Goal: Task Accomplishment & Management: Use online tool/utility

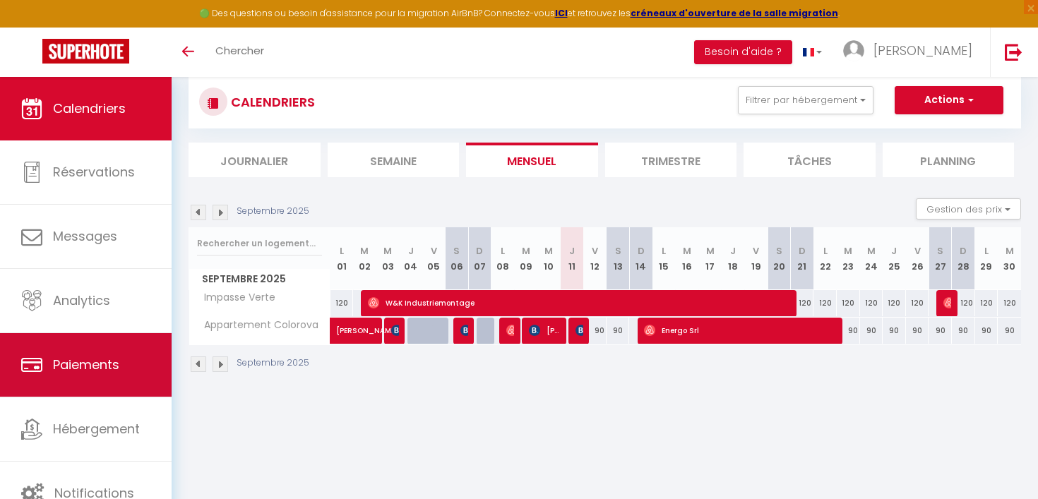
scroll to position [77, 0]
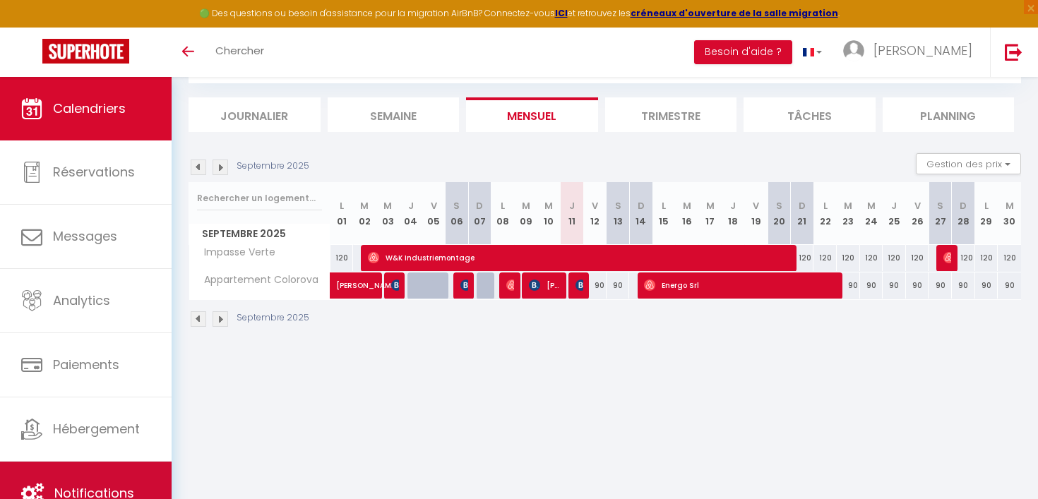
click at [59, 465] on link "Notifications" at bounding box center [86, 494] width 172 height 64
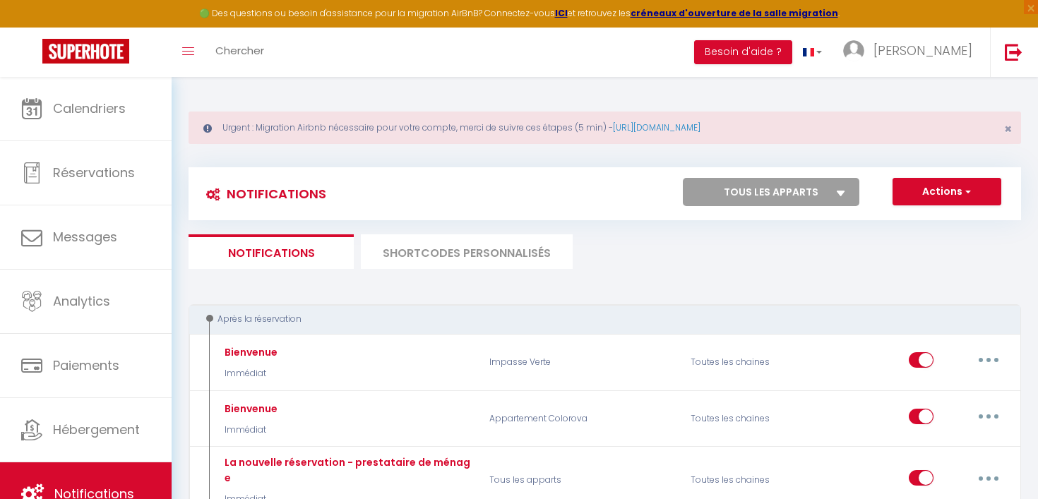
select select
checkbox input "false"
select select
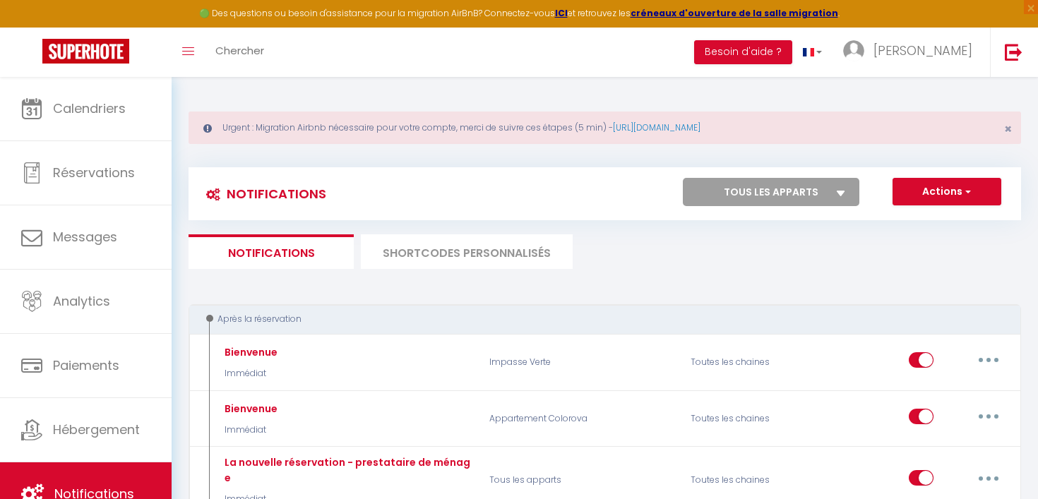
checkbox input "false"
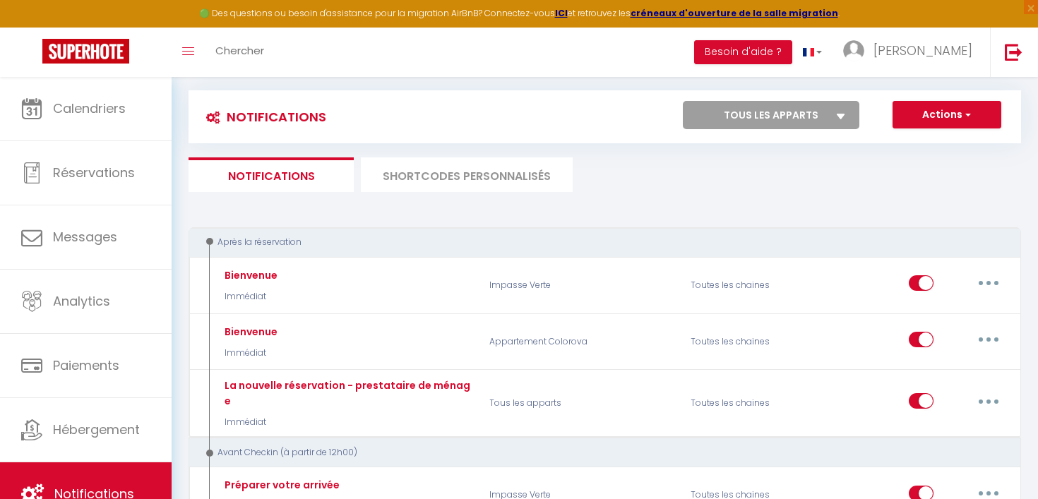
scroll to position [84, 0]
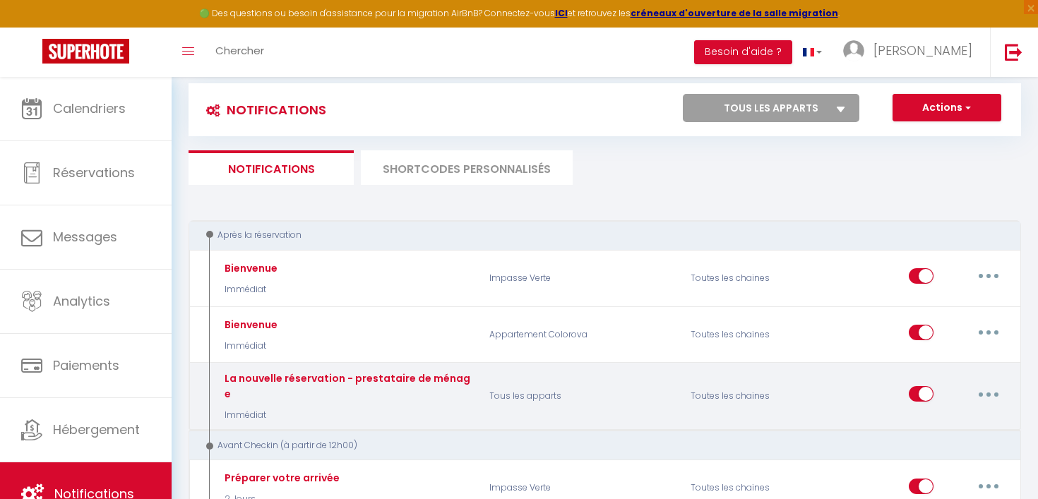
click at [989, 393] on icon "button" at bounding box center [988, 395] width 4 height 4
click at [966, 421] on link "Editer" at bounding box center [951, 426] width 104 height 24
type input "La nouvelle réservation - prestataire de ménage"
select select "Immédiat"
select select
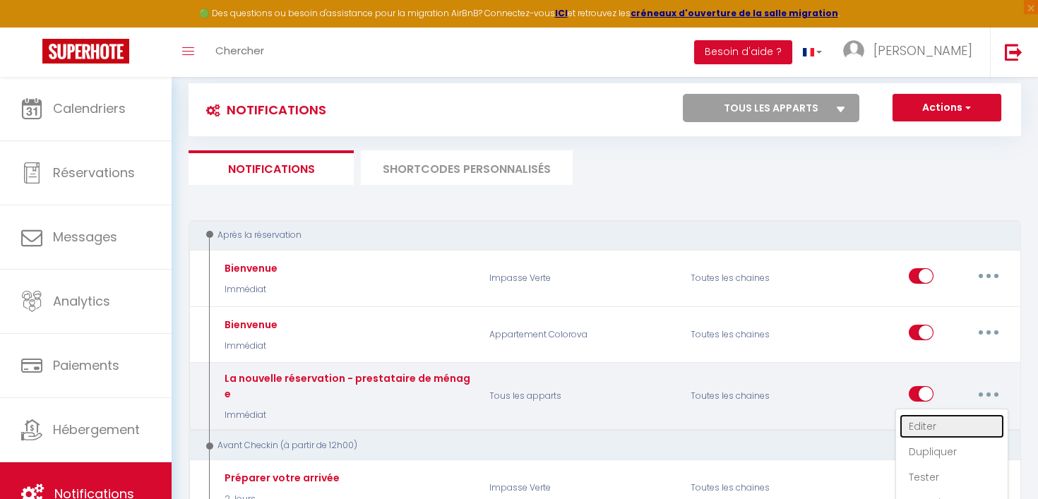
checkbox input "false"
checkbox input "true"
checkbox input "false"
radio input "true"
type input "Nouvelle reservation à [RENTAL_NAME] du [CHECKING:DD-MM-YYYY] au [CHECKOUT:DD-M…"
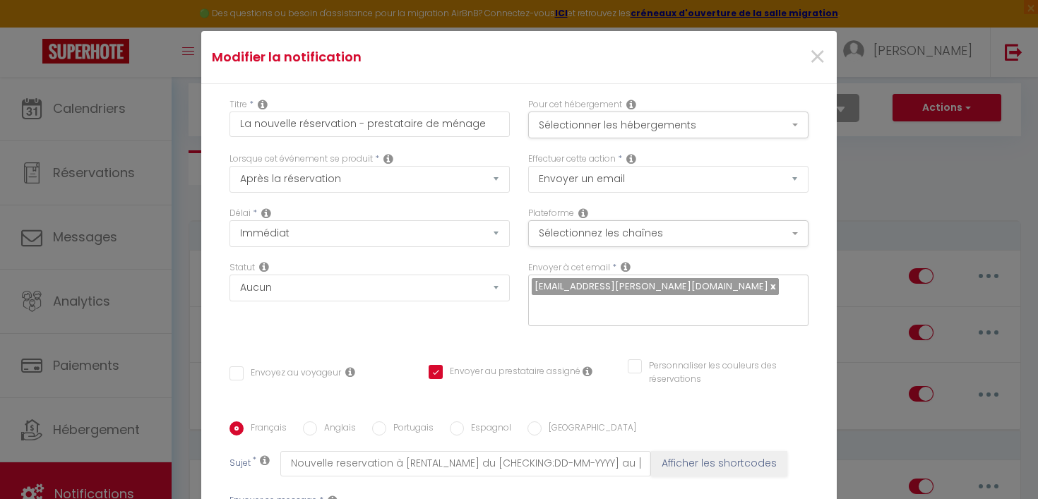
click at [623, 317] on input "text" at bounding box center [665, 308] width 266 height 18
type input "[EMAIL_ADDRESS][PERSON_NAME][DOMAIN_NAME]"
checkbox input "false"
checkbox input "true"
checkbox input "false"
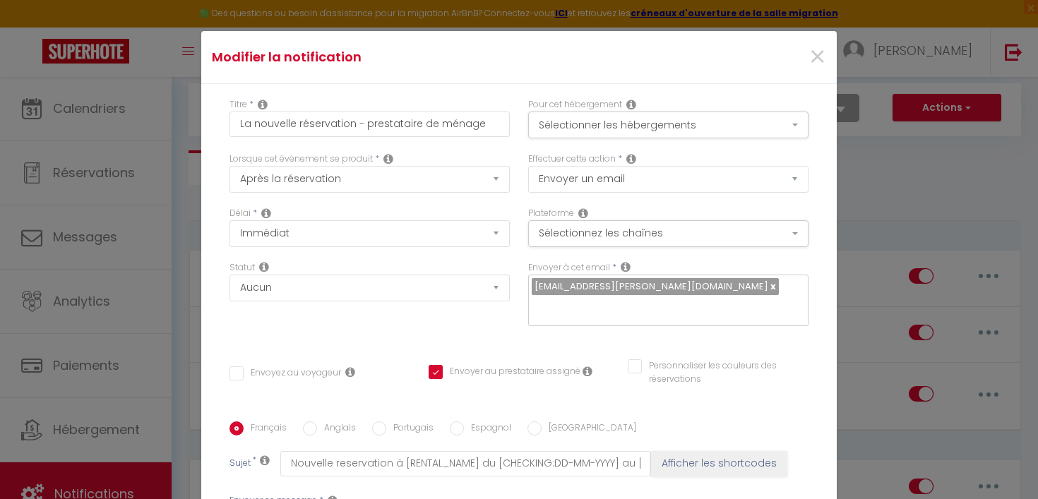
click at [638, 342] on div "Titre * La nouvelle réservation - prestataire de ménage Pour cet hébergement Sé…" at bounding box center [518, 422] width 635 height 676
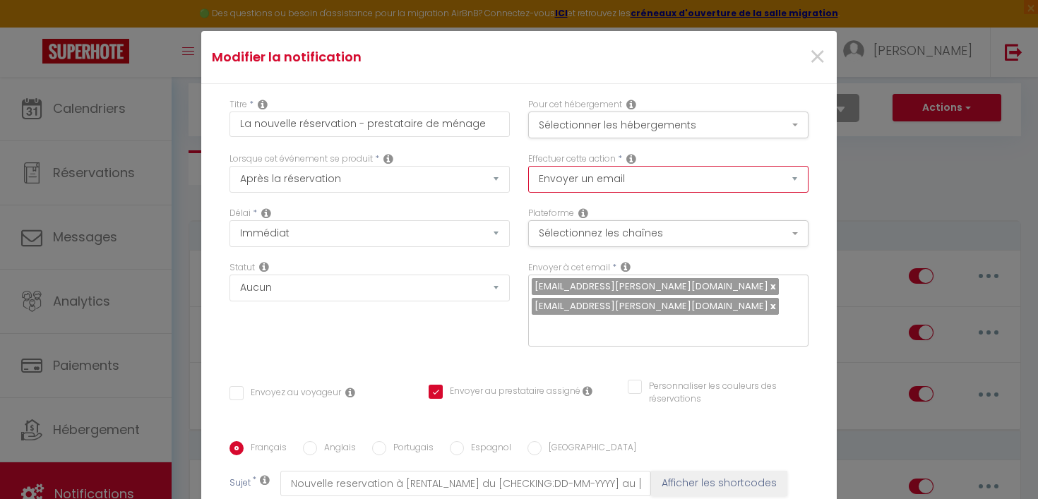
click at [659, 169] on select "Envoyer un email Envoyer un SMS Envoyer une notification push" at bounding box center [668, 179] width 280 height 27
click at [528, 166] on select "Envoyer un email Envoyer un SMS Envoyer une notification push" at bounding box center [668, 179] width 280 height 27
click at [393, 336] on div "Statut Aucun Si la réservation est payée Si réservation non payée Si la caution…" at bounding box center [369, 311] width 299 height 100
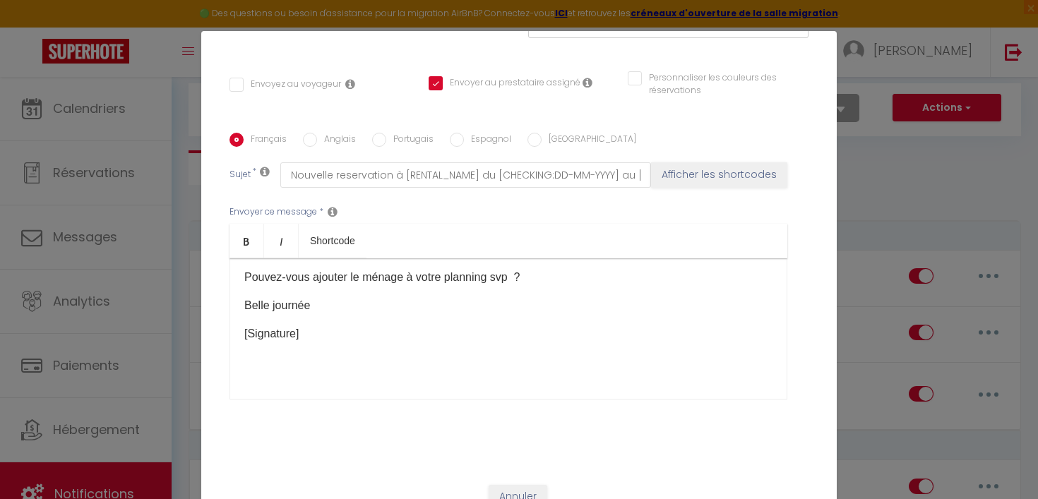
scroll to position [62, 0]
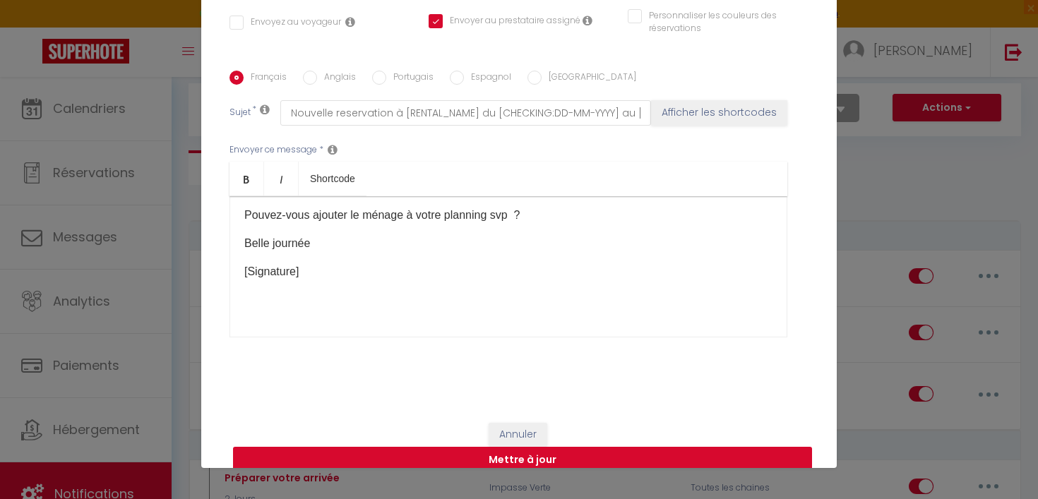
click at [498, 447] on button "Mettre à jour" at bounding box center [522, 460] width 579 height 27
checkbox input "false"
checkbox input "true"
checkbox input "false"
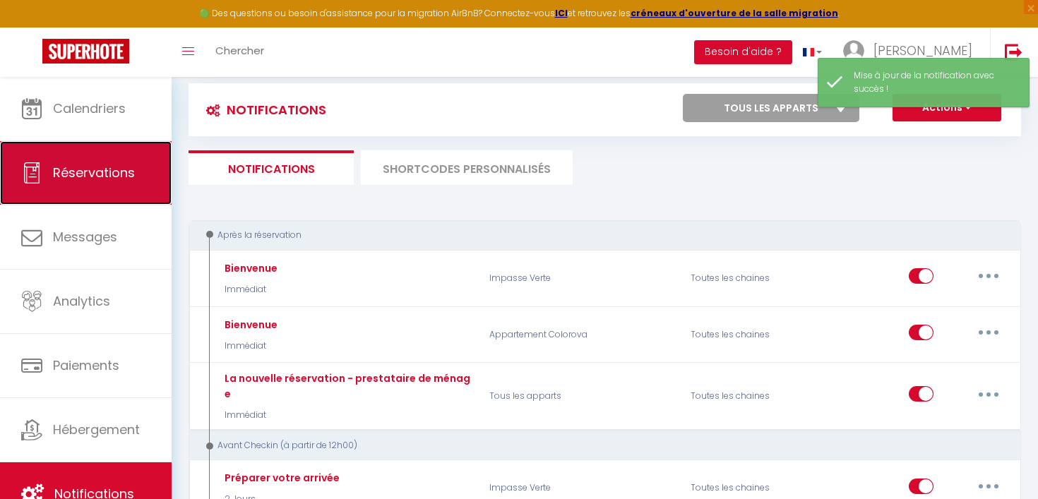
click at [148, 173] on link "Réservations" at bounding box center [86, 173] width 172 height 64
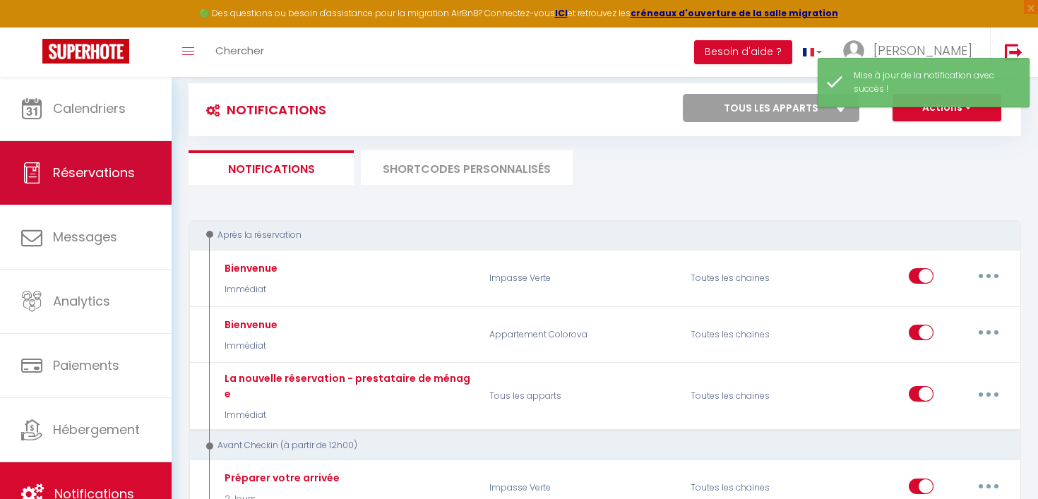
select select "not_cancelled"
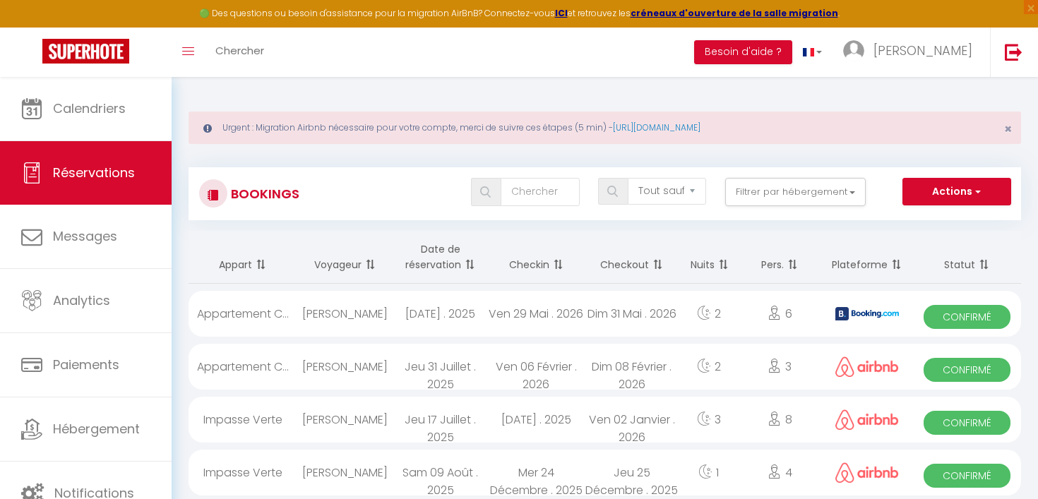
click at [262, 315] on div "Appartement C..." at bounding box center [242, 314] width 108 height 46
select select "OK"
select select "KO"
select select "0"
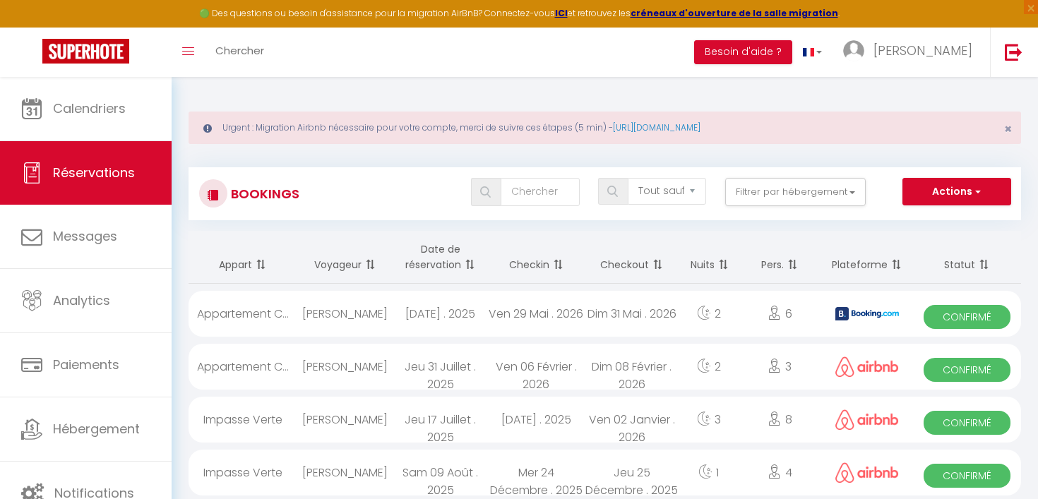
select select "1"
select select
select select "42210"
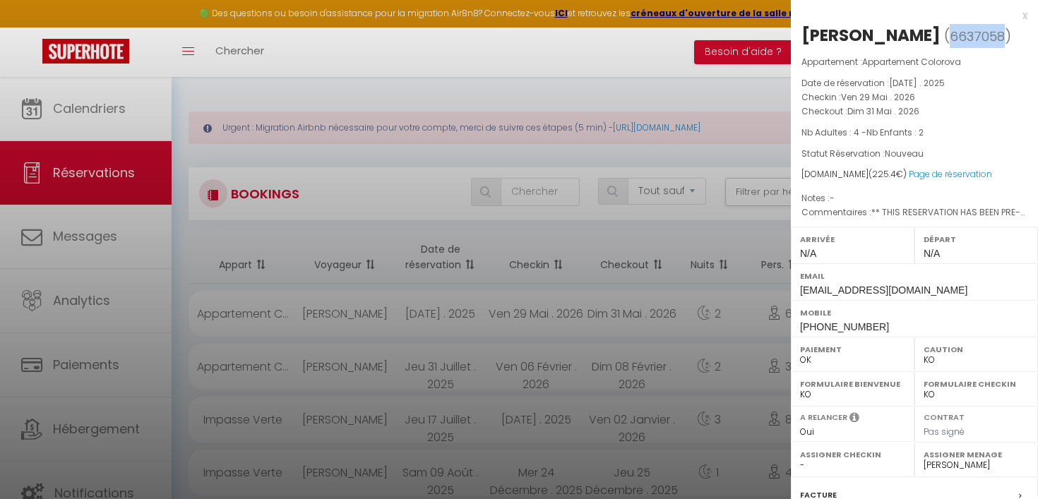
drag, startPoint x: 987, startPoint y: 36, endPoint x: 935, endPoint y: 36, distance: 52.2
click at [944, 36] on span "( 6637058 )" at bounding box center [977, 36] width 67 height 20
click at [950, 36] on span "6637058" at bounding box center [977, 37] width 55 height 18
drag, startPoint x: 935, startPoint y: 36, endPoint x: 986, endPoint y: 38, distance: 50.9
click at [986, 38] on span "6637058" at bounding box center [977, 37] width 55 height 18
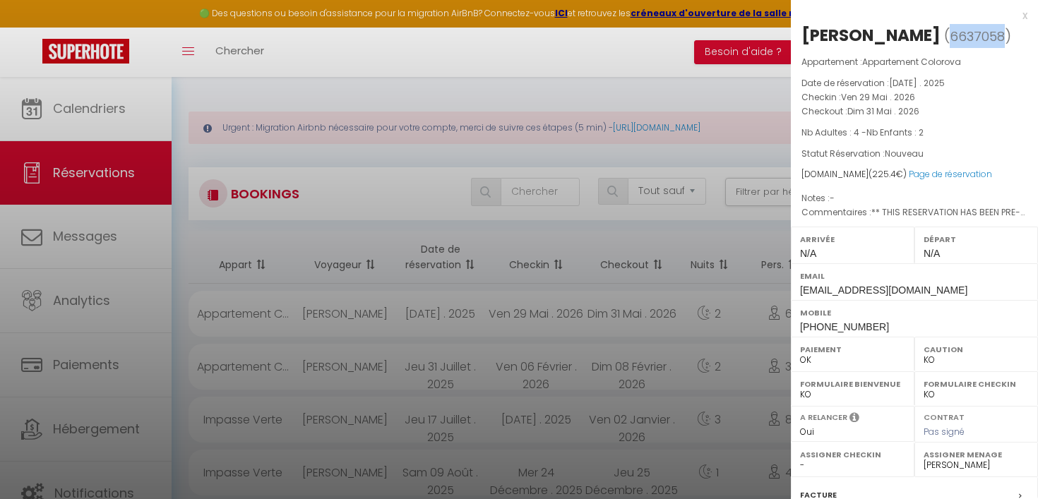
copy span "6637058"
click at [591, 100] on div at bounding box center [519, 249] width 1038 height 499
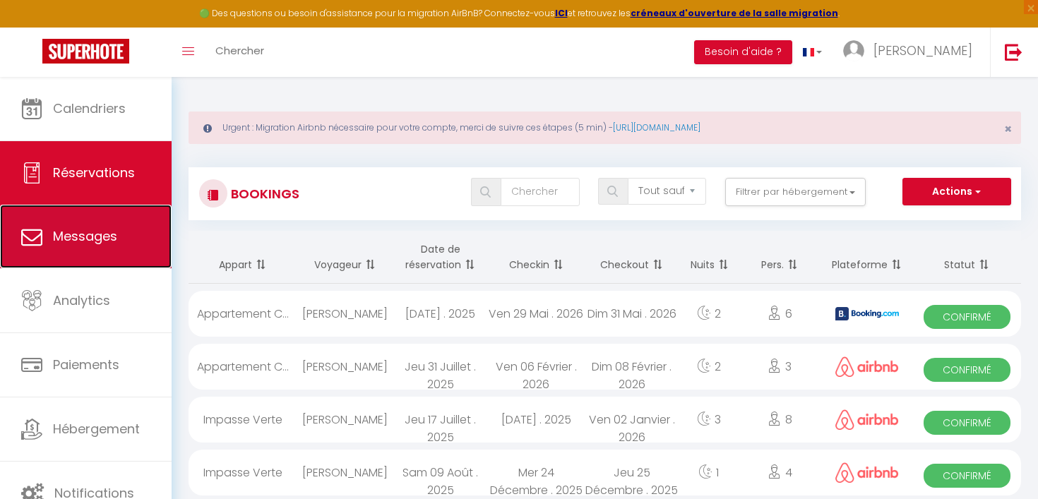
click at [119, 239] on link "Messages" at bounding box center [86, 237] width 172 height 64
select select "message"
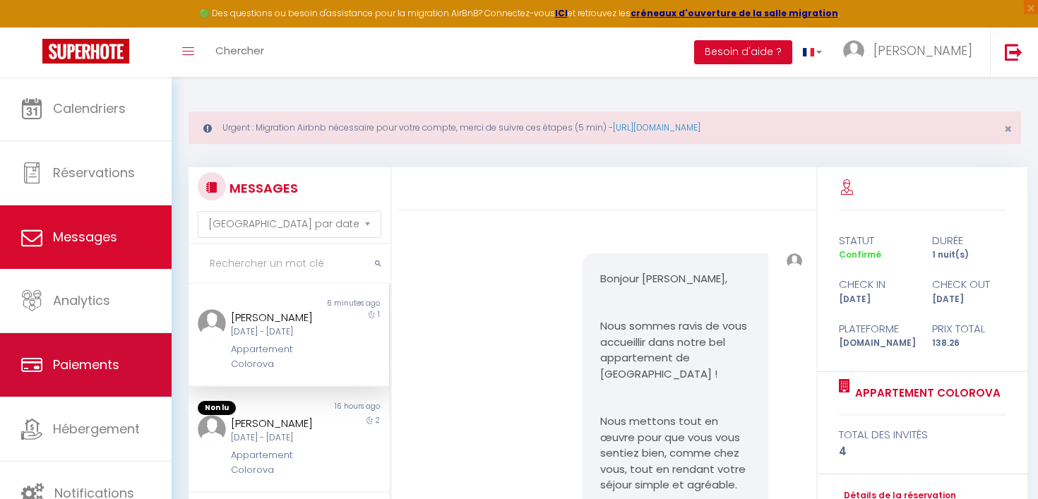
scroll to position [605, 0]
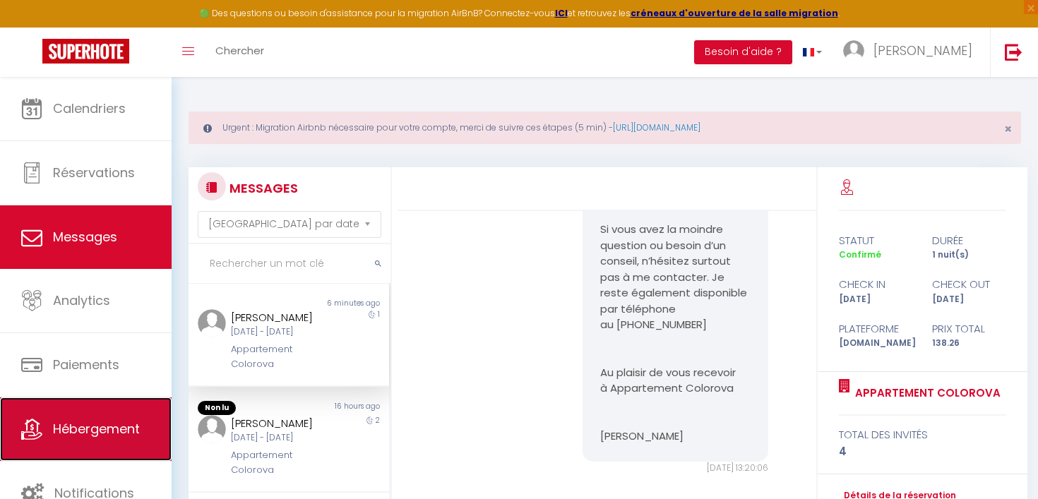
click at [93, 413] on link "Hébergement" at bounding box center [86, 429] width 172 height 64
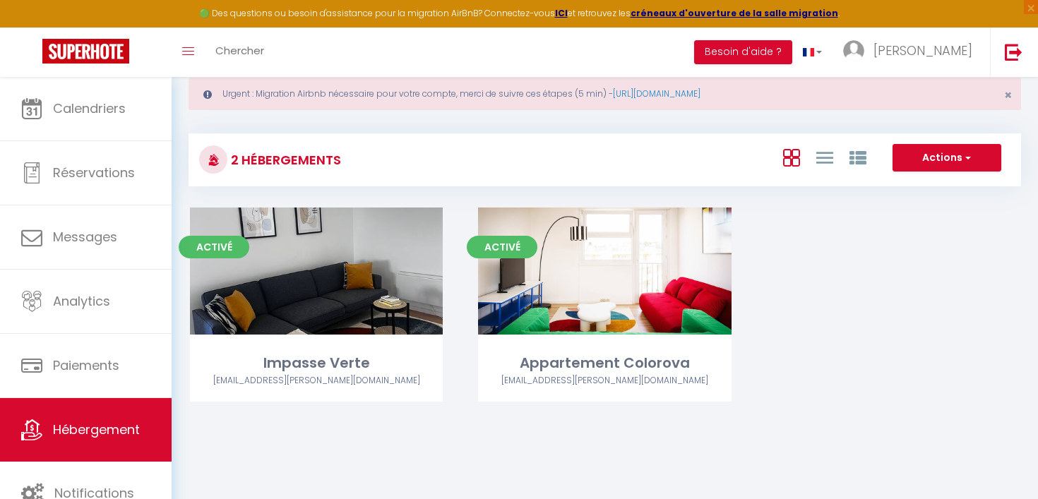
scroll to position [77, 0]
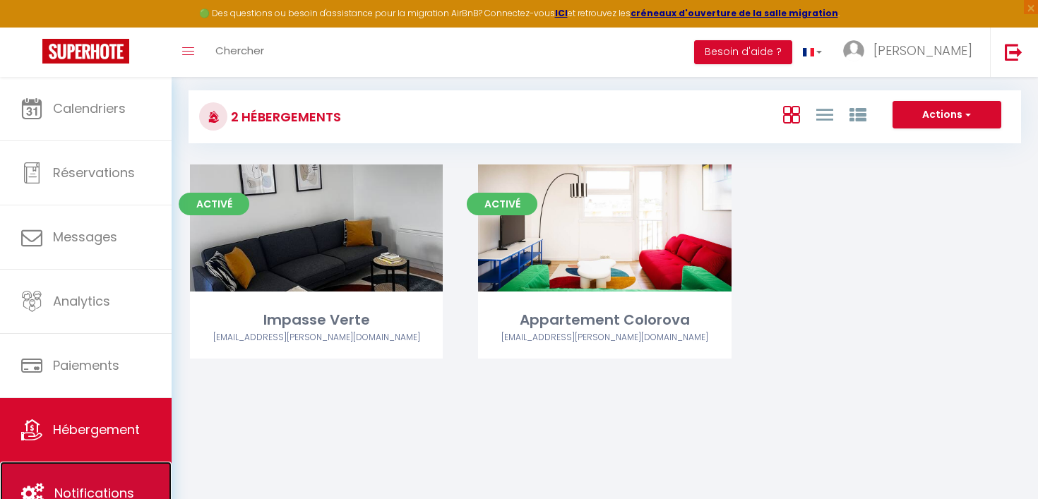
click at [88, 475] on link "Notifications" at bounding box center [86, 494] width 172 height 64
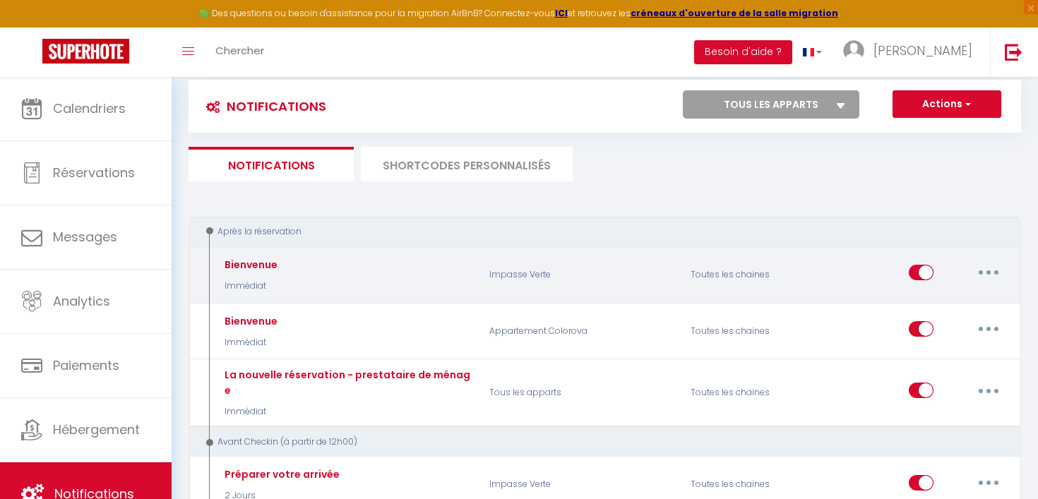
scroll to position [126, 0]
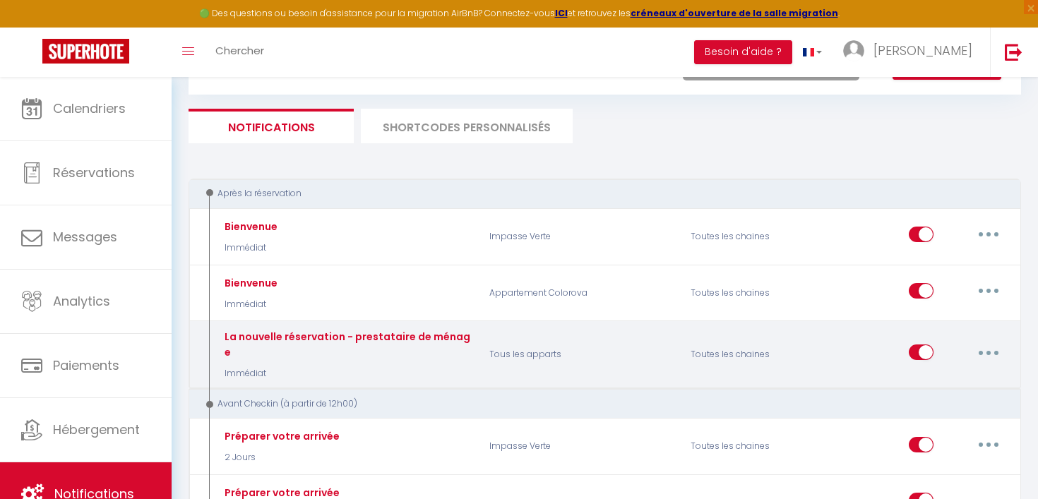
click at [981, 347] on button "button" at bounding box center [989, 352] width 40 height 23
click at [934, 384] on link "Editer" at bounding box center [951, 385] width 104 height 24
type input "La nouvelle réservation - prestataire de ménage"
select select "Immédiat"
select select
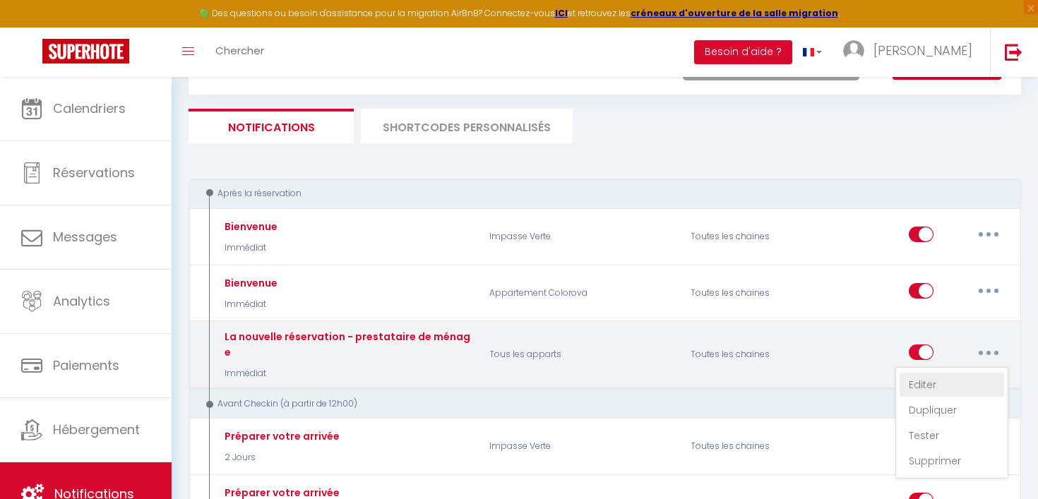
checkbox input "false"
checkbox input "true"
checkbox input "false"
radio input "true"
type input "Nouvelle reservation à [RENTAL_NAME] du [CHECKING:DD-MM-YYYY] au [CHECKOUT:DD-M…"
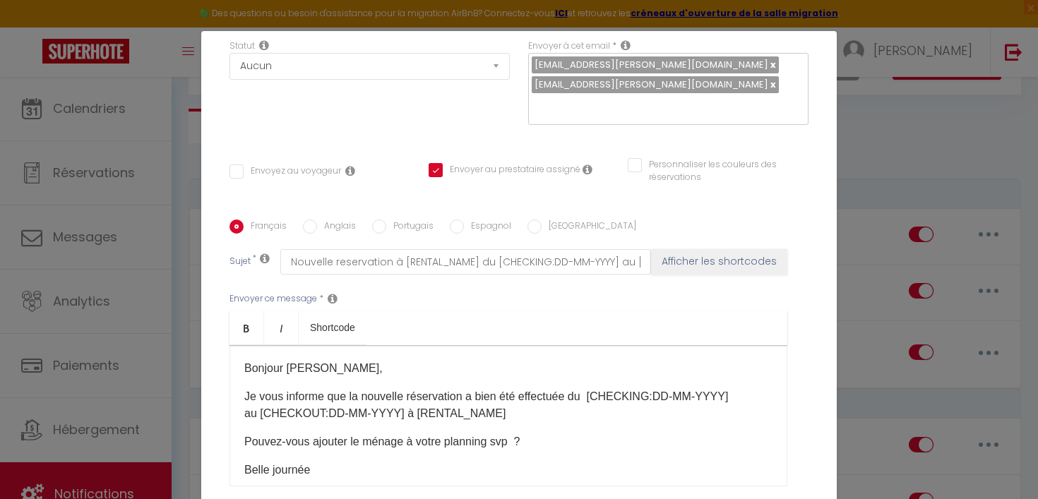
scroll to position [309, 0]
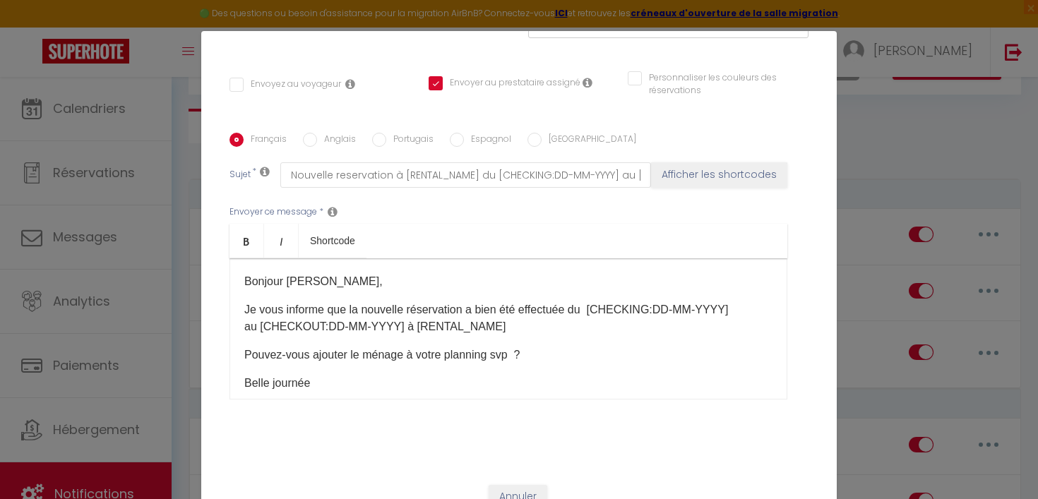
checkbox input "false"
checkbox input "true"
checkbox input "false"
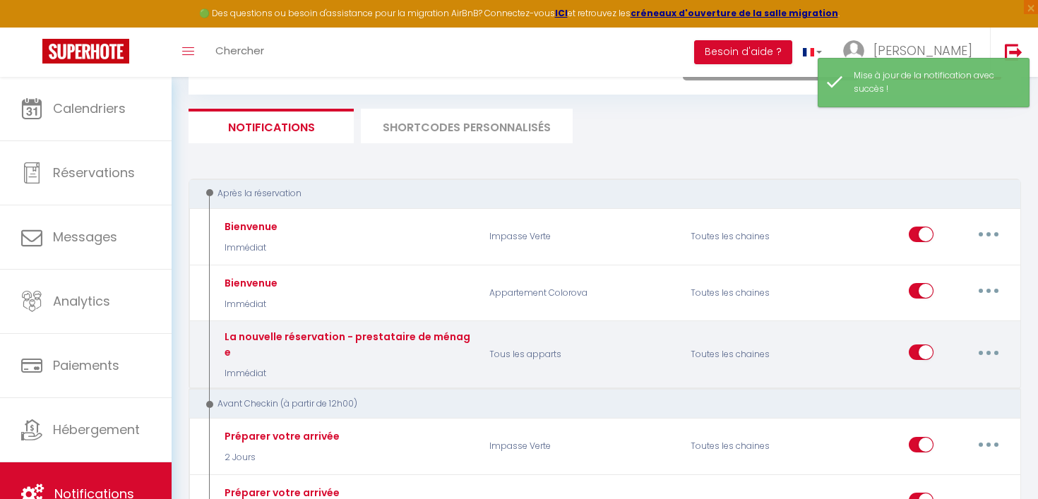
click at [988, 351] on button "button" at bounding box center [989, 352] width 40 height 23
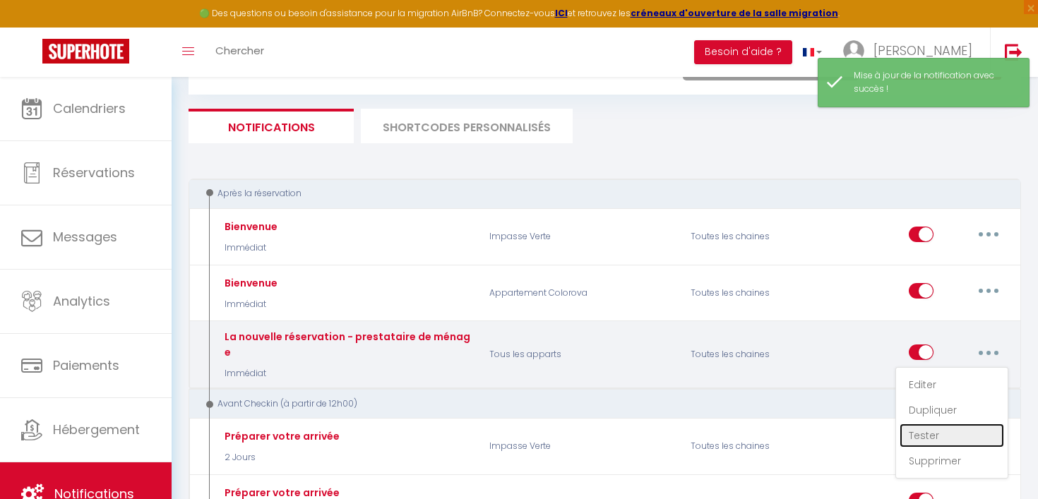
click at [925, 428] on link "Tester" at bounding box center [951, 436] width 104 height 24
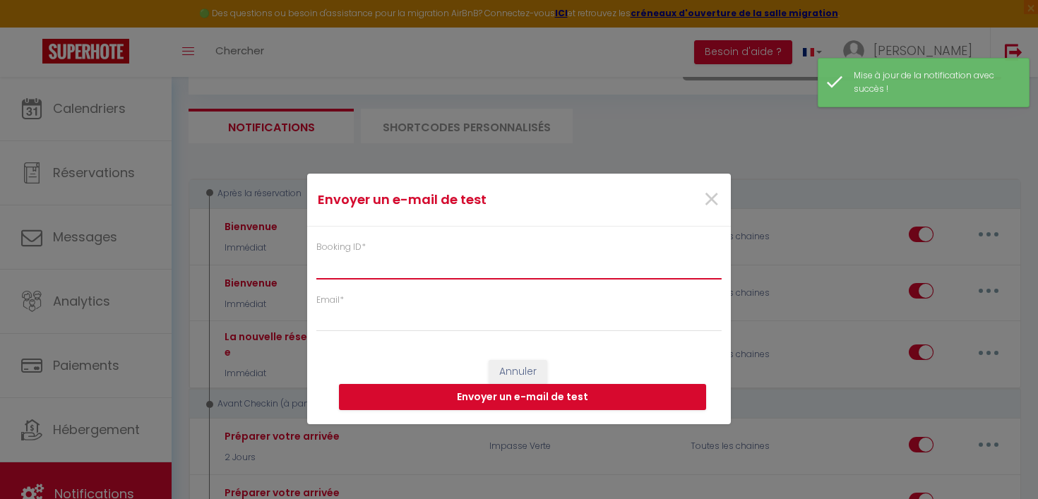
click at [489, 261] on input "Booking ID *" at bounding box center [518, 265] width 405 height 25
paste input "6637058"
type input "6637058"
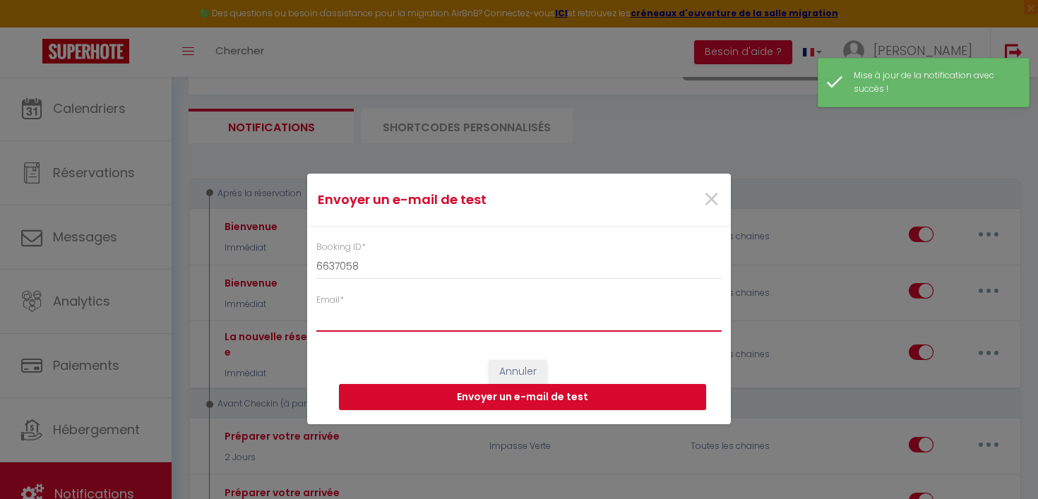
click at [445, 321] on input "Email *" at bounding box center [518, 318] width 405 height 25
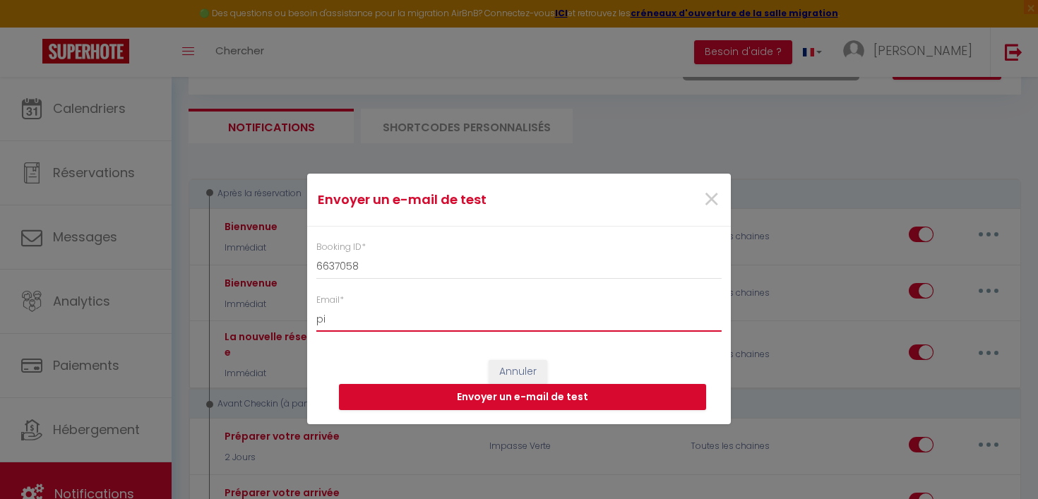
type input "[EMAIL_ADDRESS][PERSON_NAME][DOMAIN_NAME]"
click at [480, 400] on button "Envoyer un e-mail de test" at bounding box center [522, 397] width 367 height 27
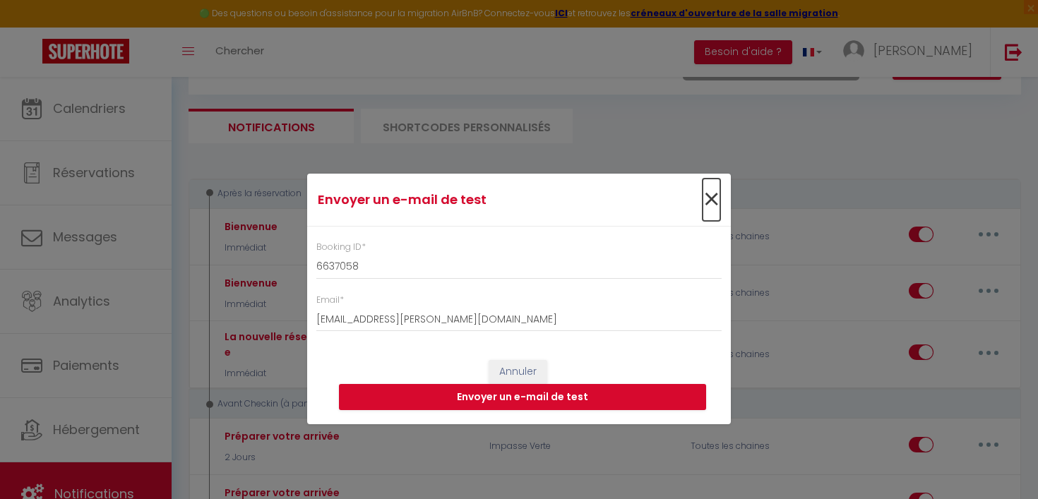
click at [713, 194] on span "×" at bounding box center [711, 200] width 18 height 42
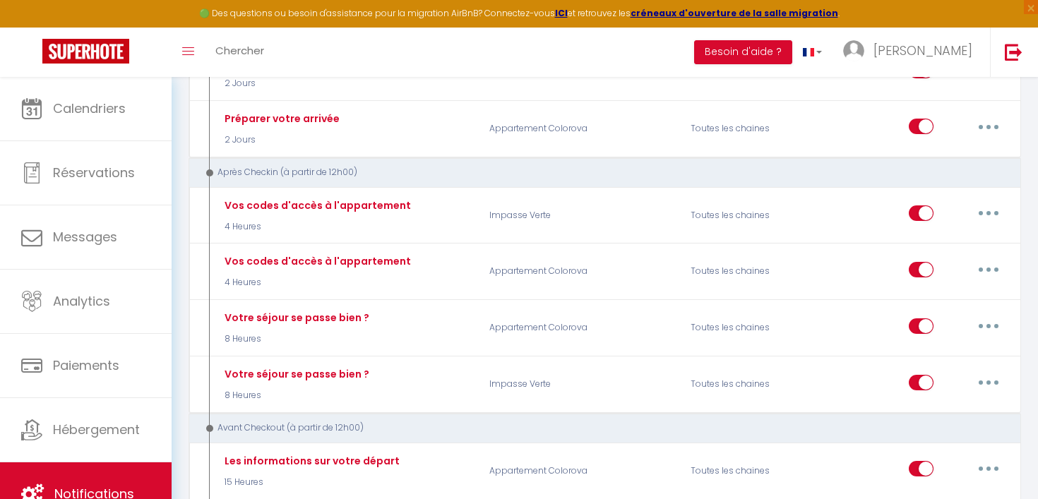
scroll to position [475, 0]
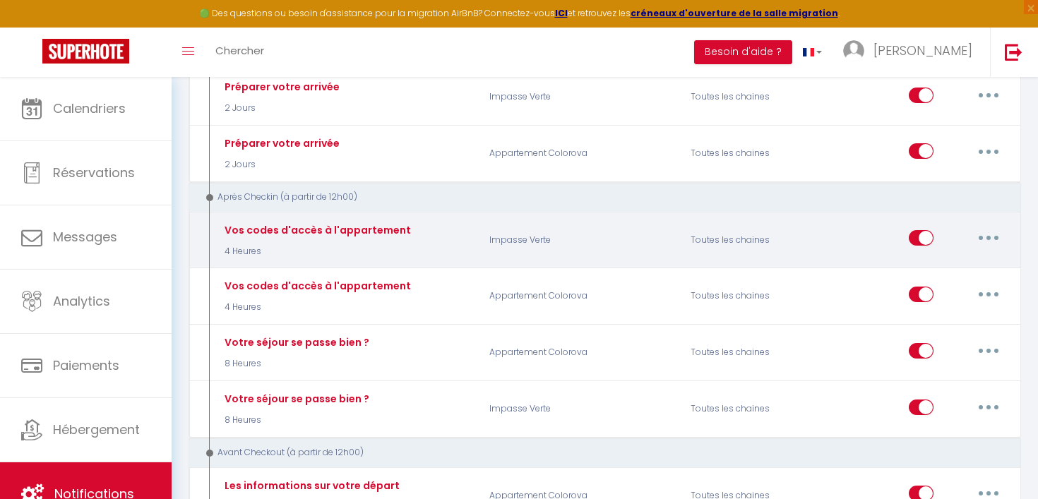
click at [994, 227] on button "button" at bounding box center [989, 238] width 40 height 23
click at [963, 258] on link "Editer" at bounding box center [951, 270] width 104 height 24
type input "Vos codes d'accès à l'appartement"
select select "3"
select select "4 Heures"
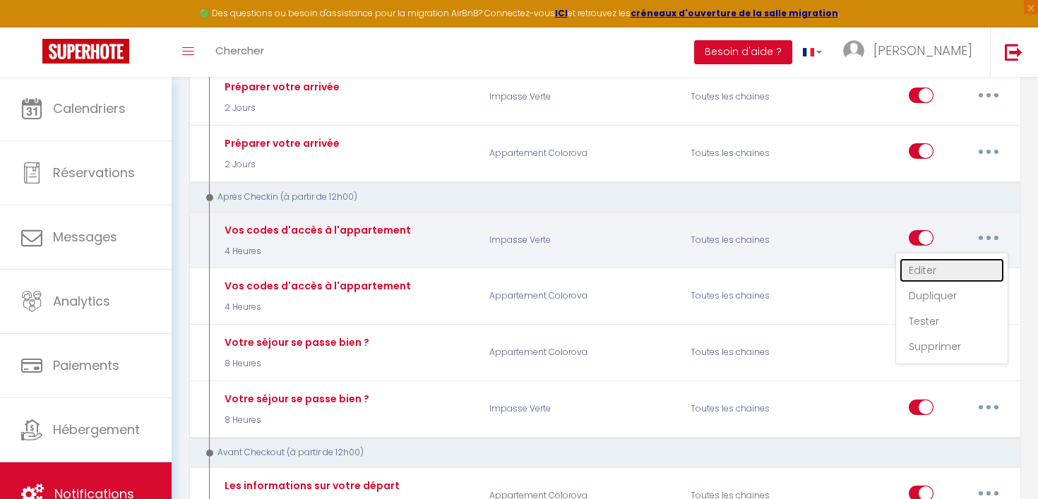
select select "if_booking_is_paid"
checkbox input "true"
checkbox input "false"
radio input "true"
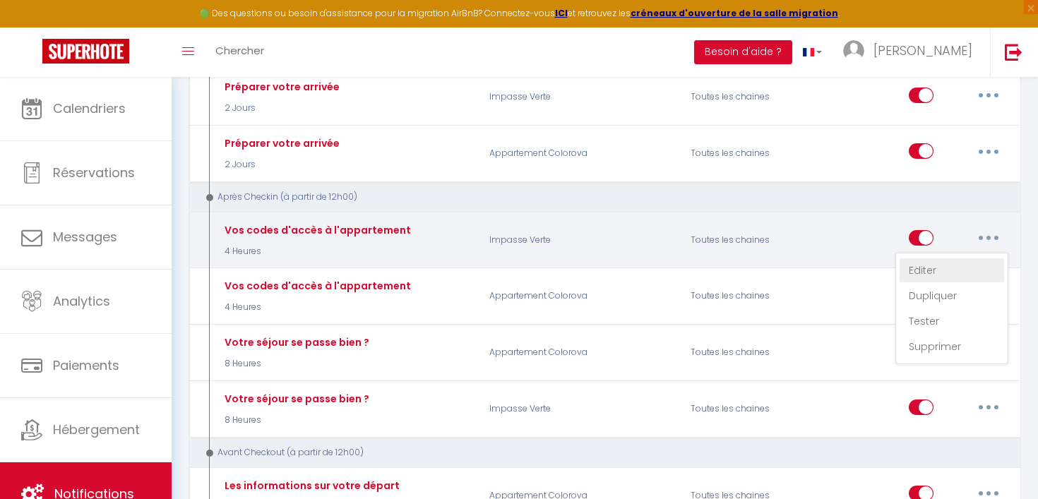
type input "Vos codes d'accès à [RENTAL_NAME]"
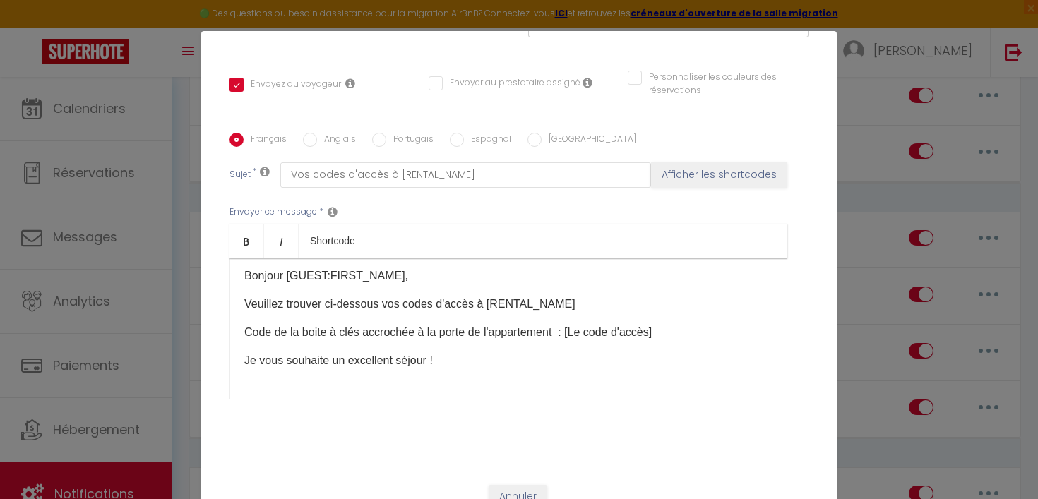
scroll to position [0, 0]
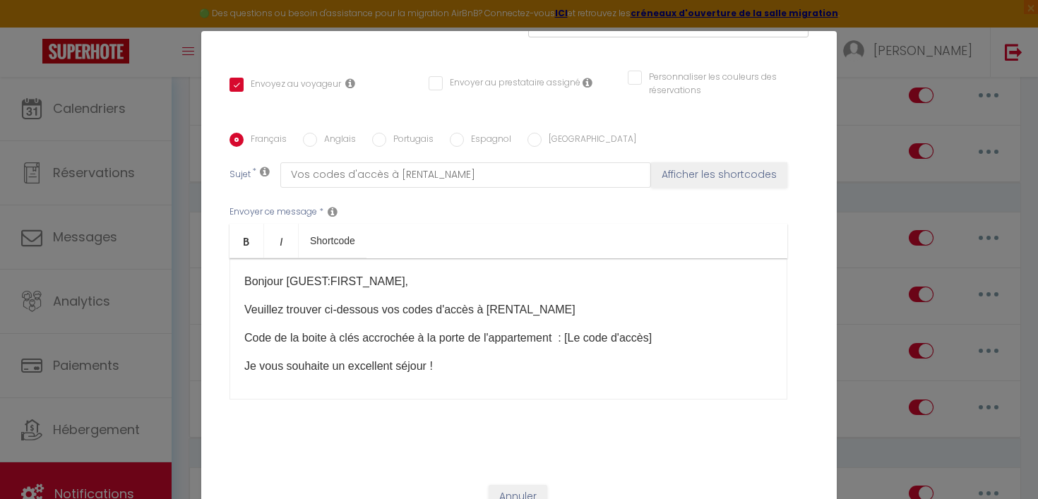
click at [611, 299] on div "Bonjour [GUEST:FIRST_NAME], Veuillez trouver ci-dessous vos codes d'accès à [RE…" at bounding box center [508, 328] width 558 height 141
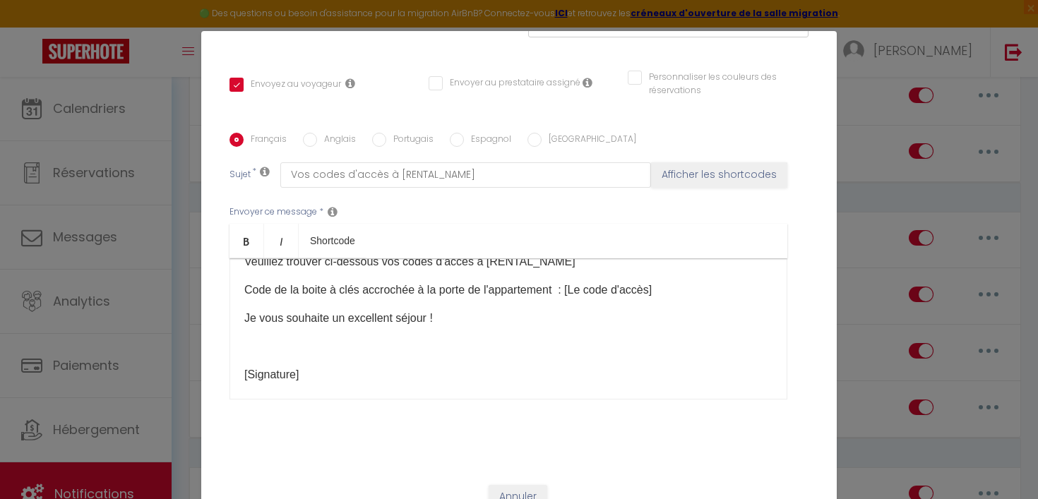
scroll to position [61, 0]
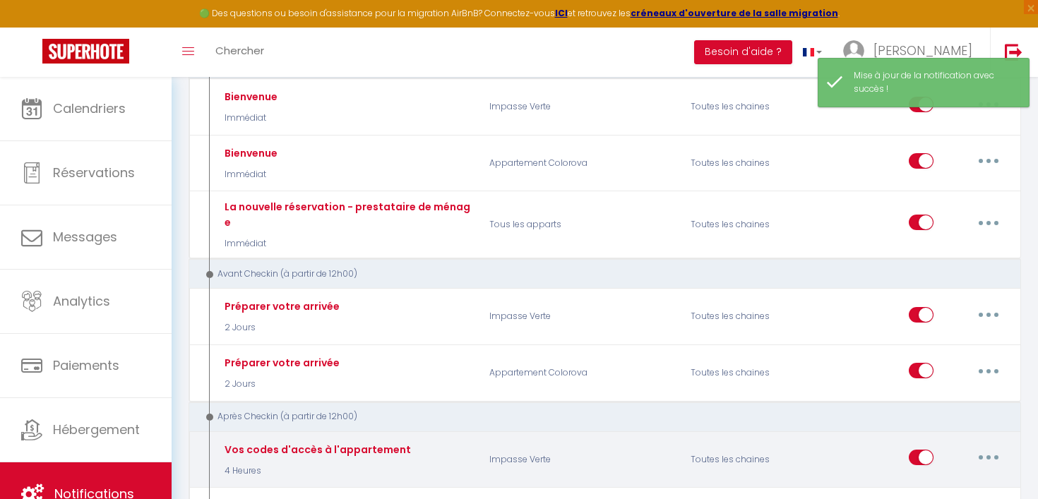
scroll to position [0, 0]
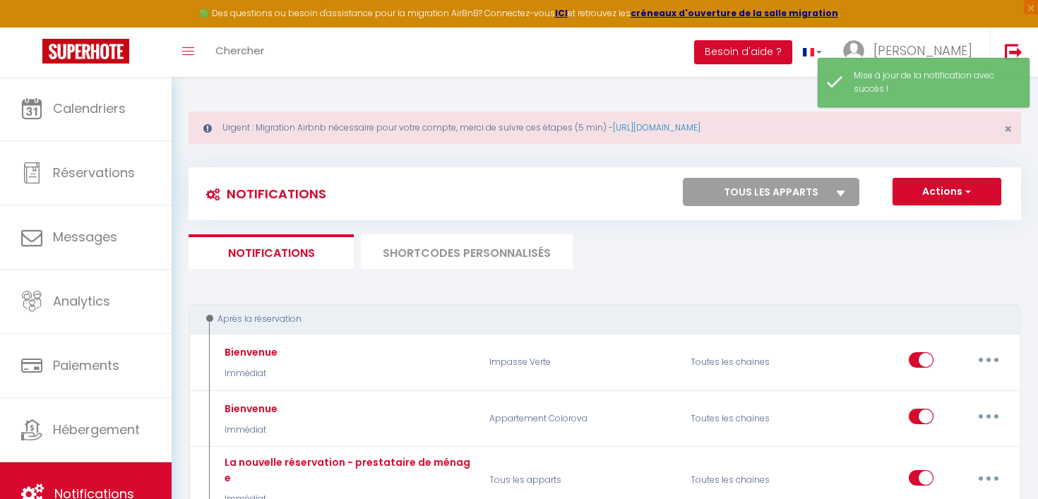
click at [451, 260] on li "SHORTCODES PERSONNALISÉS" at bounding box center [467, 251] width 212 height 35
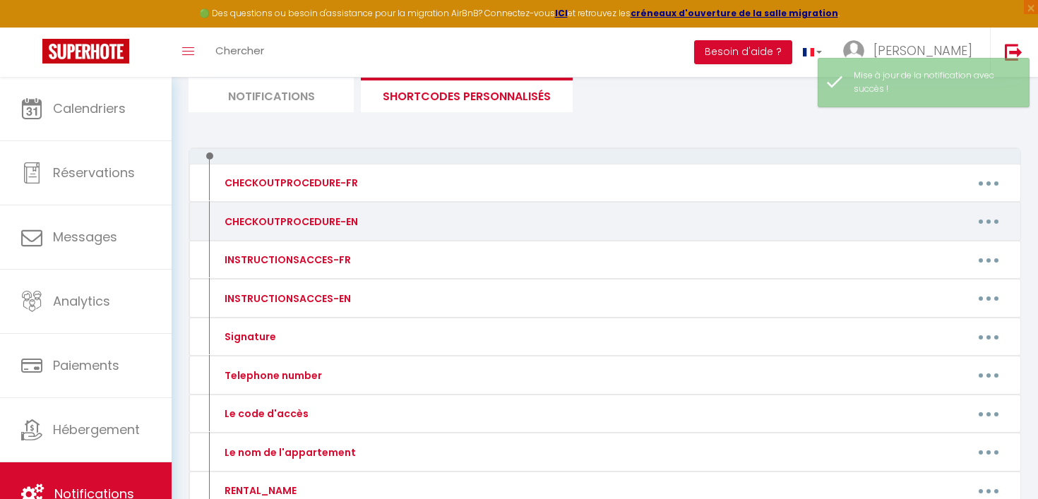
scroll to position [208, 0]
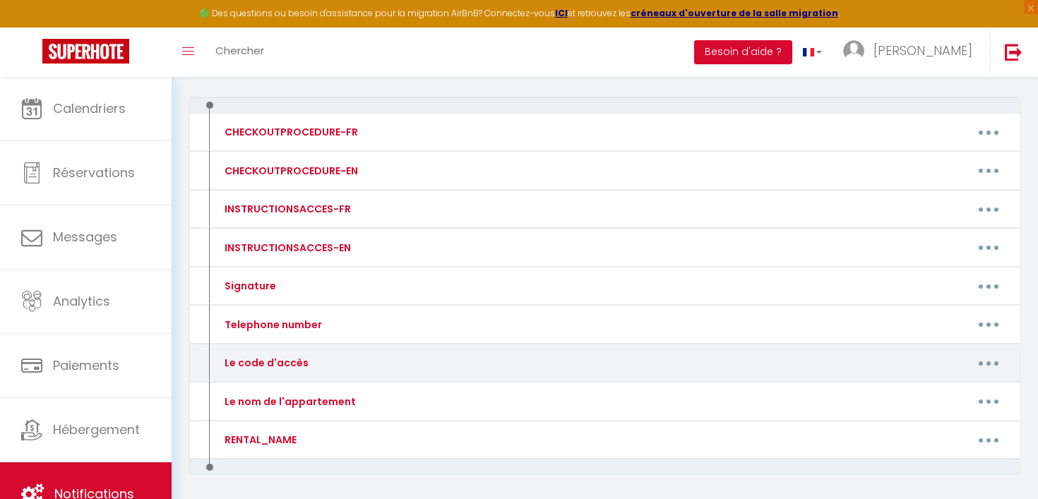
click at [395, 363] on div "Le code d'accès" at bounding box center [312, 363] width 201 height 23
click at [342, 371] on div "Le code d'accès" at bounding box center [312, 363] width 201 height 23
click at [999, 365] on button "button" at bounding box center [989, 363] width 40 height 23
click at [926, 395] on link "Editer" at bounding box center [951, 395] width 104 height 24
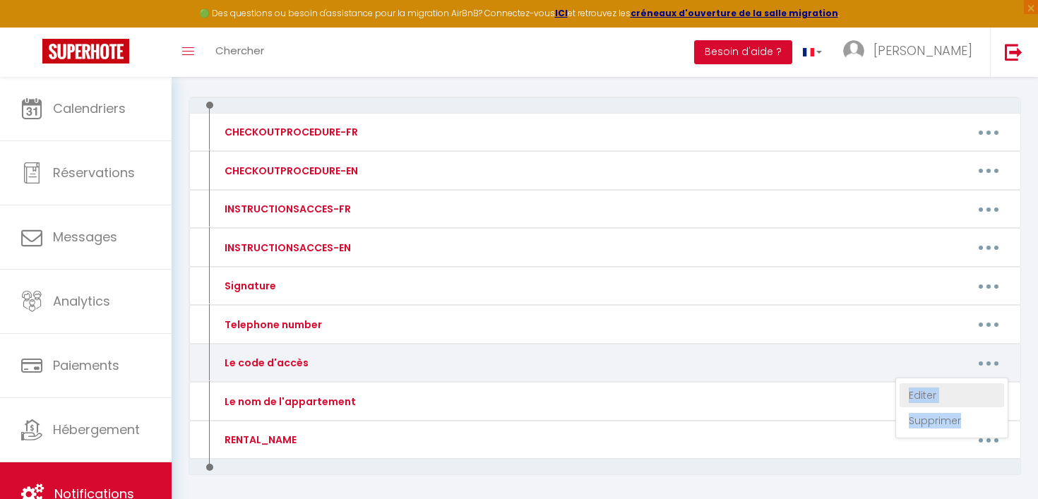
type input "Le code d'accès"
type textarea "Acces code"
type textarea "3475C"
type textarea "7594"
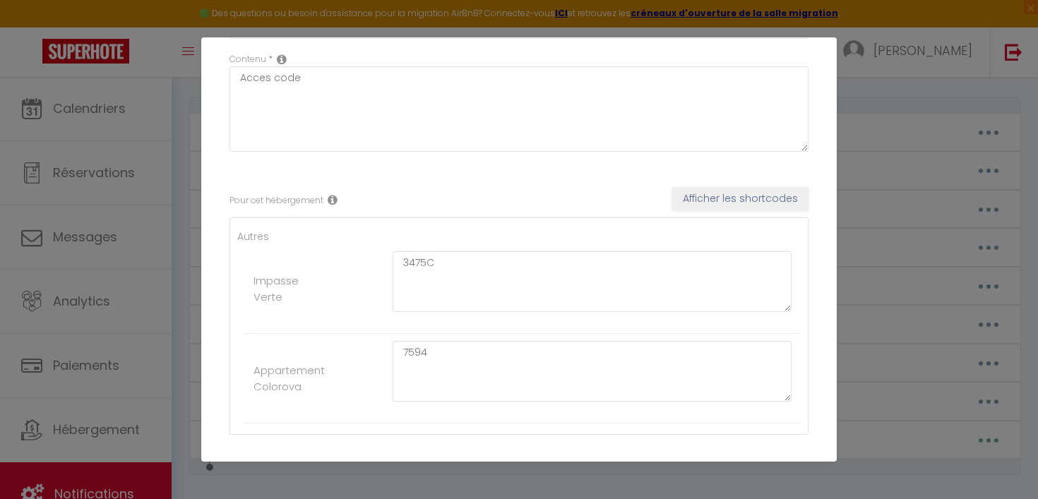
scroll to position [0, 0]
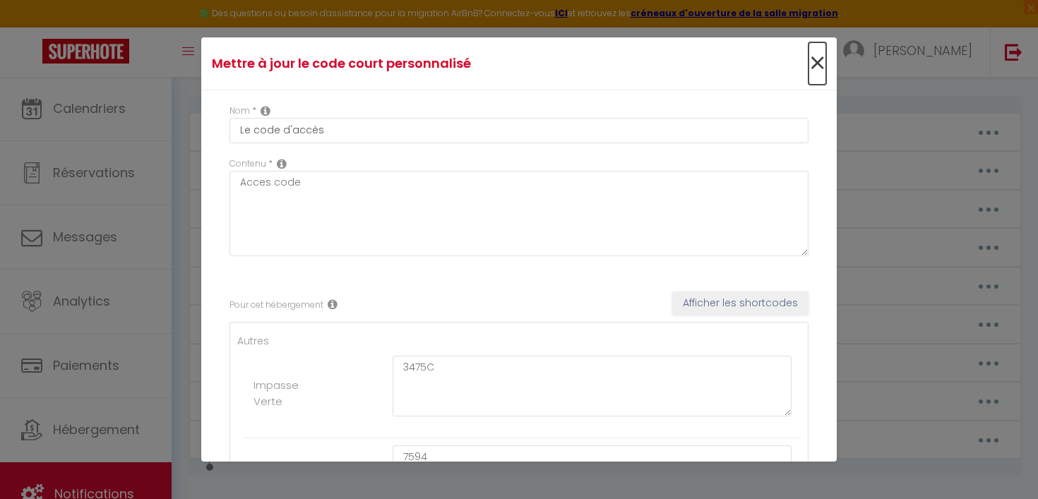
click at [821, 60] on span "×" at bounding box center [817, 63] width 18 height 42
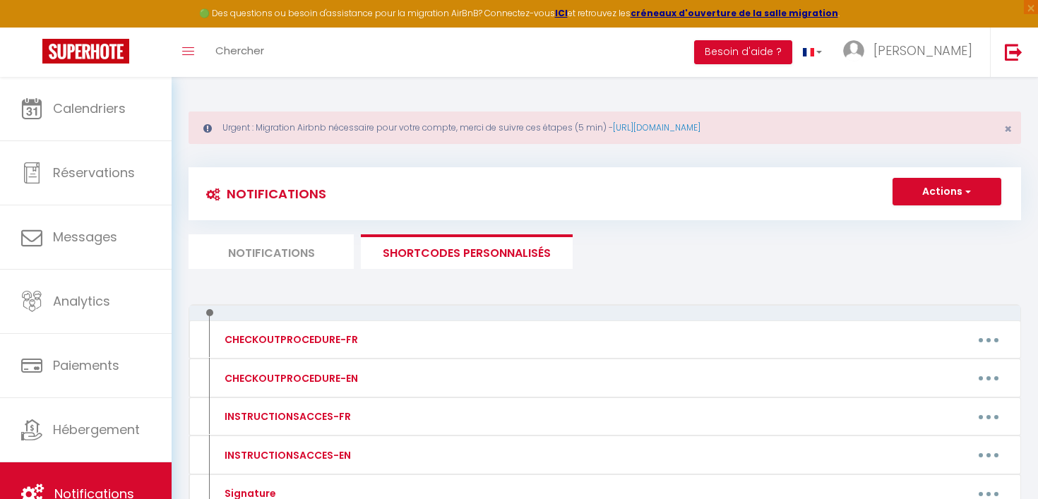
click at [292, 261] on li "Notifications" at bounding box center [270, 251] width 165 height 35
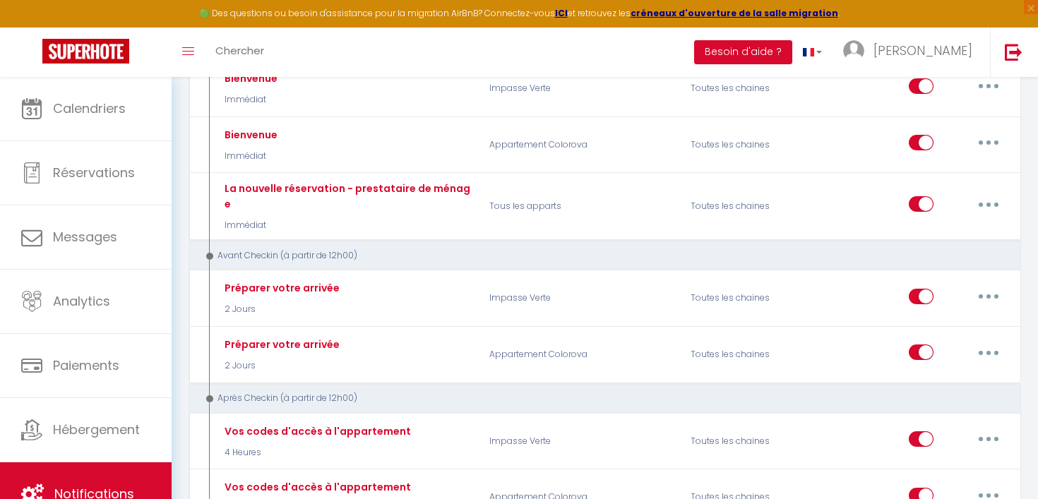
scroll to position [407, 0]
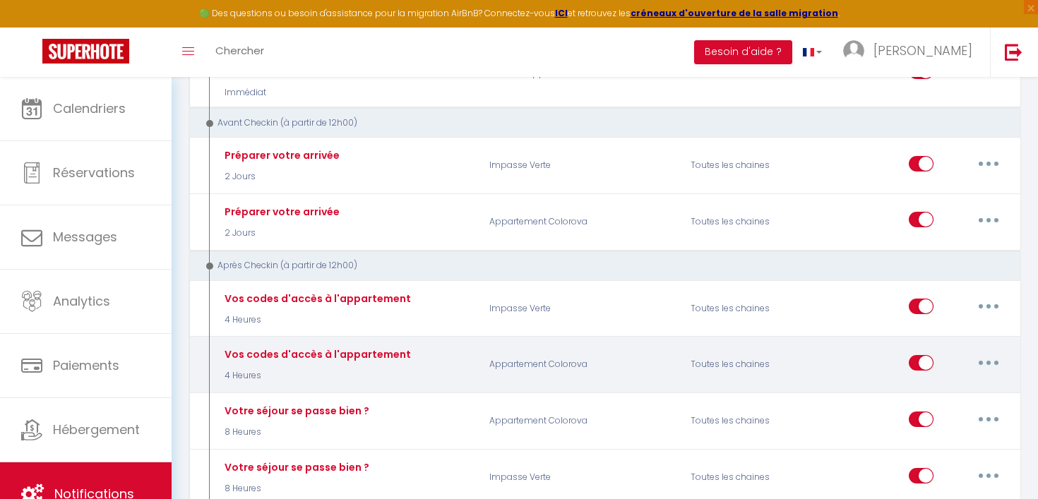
click at [998, 352] on button "button" at bounding box center [989, 363] width 40 height 23
click at [935, 383] on link "Editer" at bounding box center [951, 395] width 104 height 24
type input "Vos codes d'accès à l'appartement"
select select "3"
select select "4 Heures"
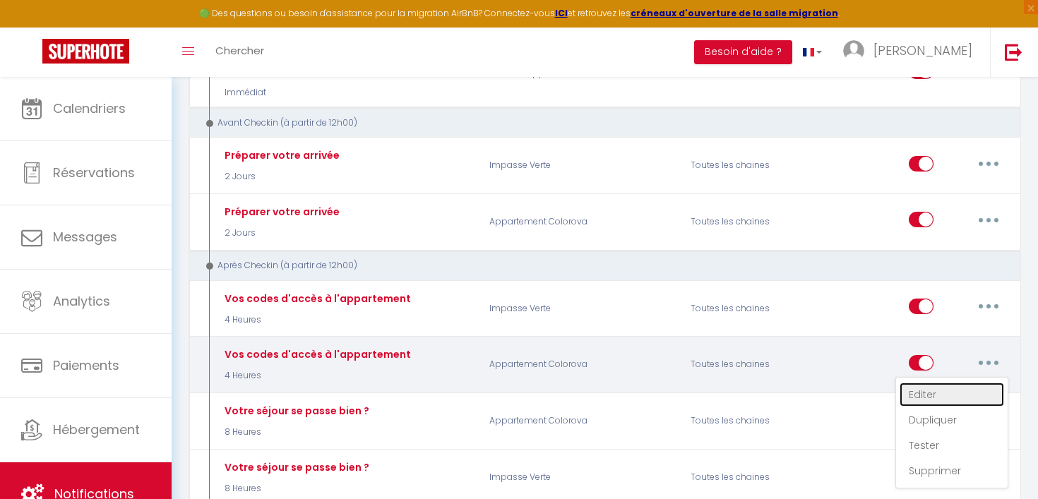
select select "if_booking_is_paid"
checkbox input "true"
checkbox input "false"
radio input "true"
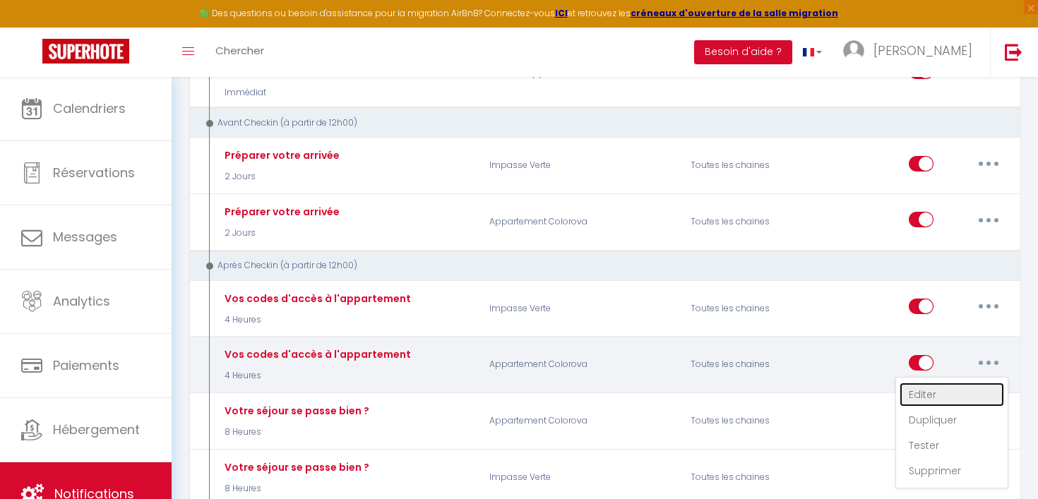
type input "Vos codes d'accès à [RENTAL_NAME]"
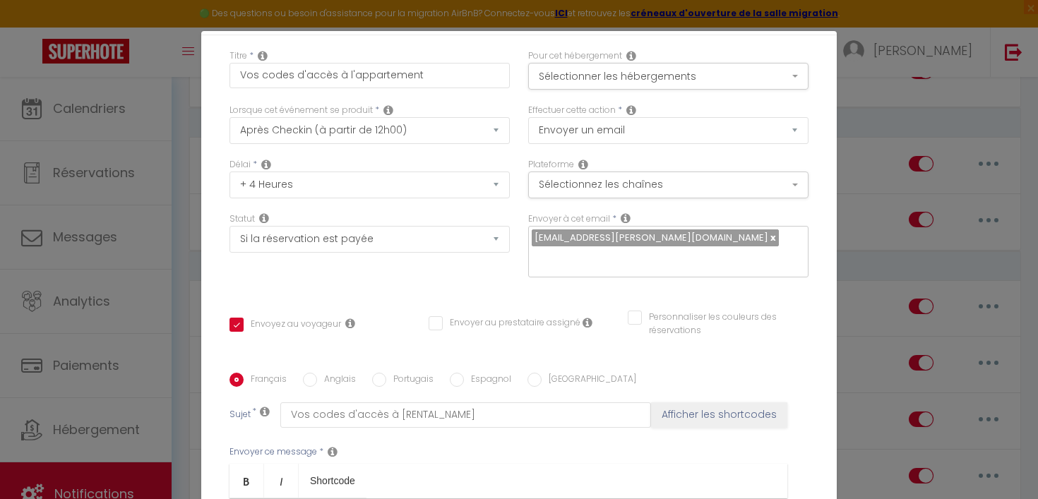
scroll to position [0, 0]
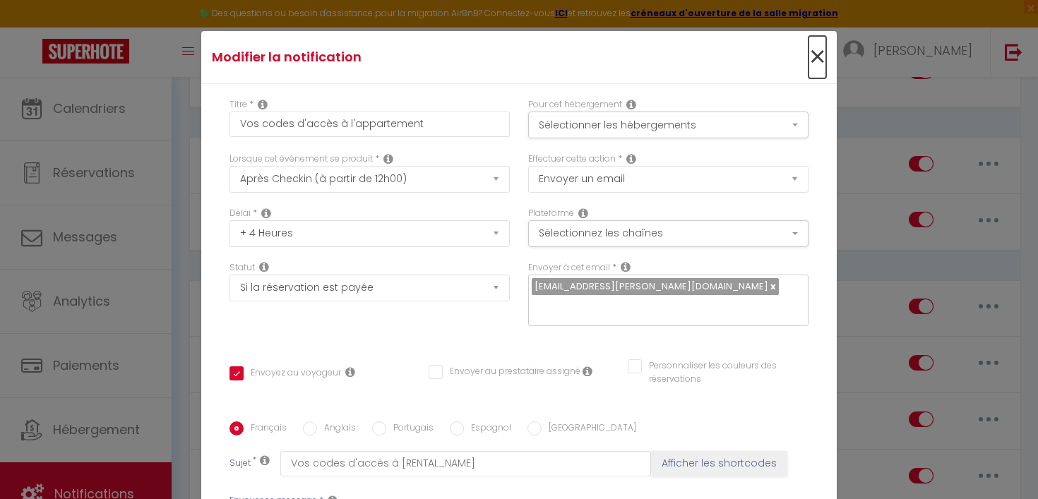
click at [818, 56] on span "×" at bounding box center [817, 57] width 18 height 42
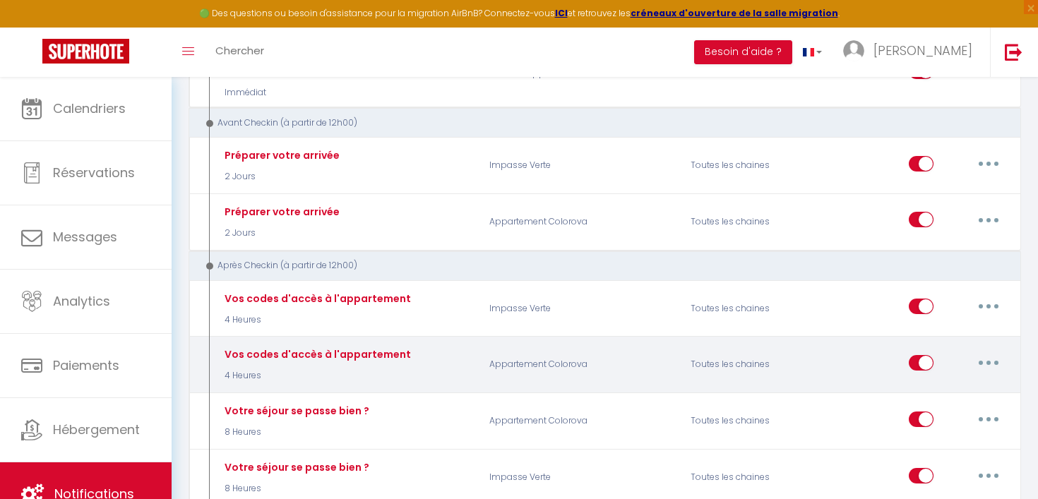
click at [983, 352] on button "button" at bounding box center [989, 363] width 40 height 23
click at [938, 383] on link "Editer" at bounding box center [951, 395] width 104 height 24
checkbox input "true"
checkbox input "false"
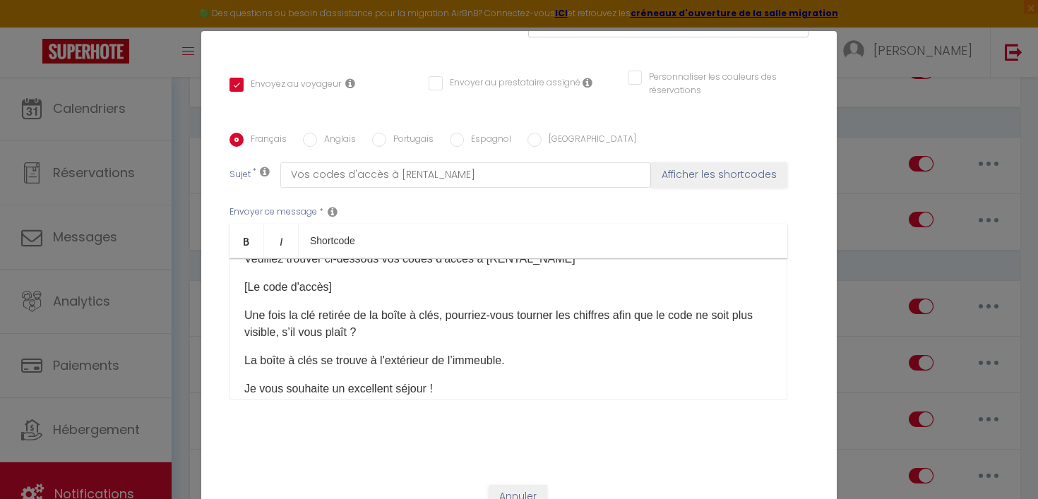
scroll to position [54, 0]
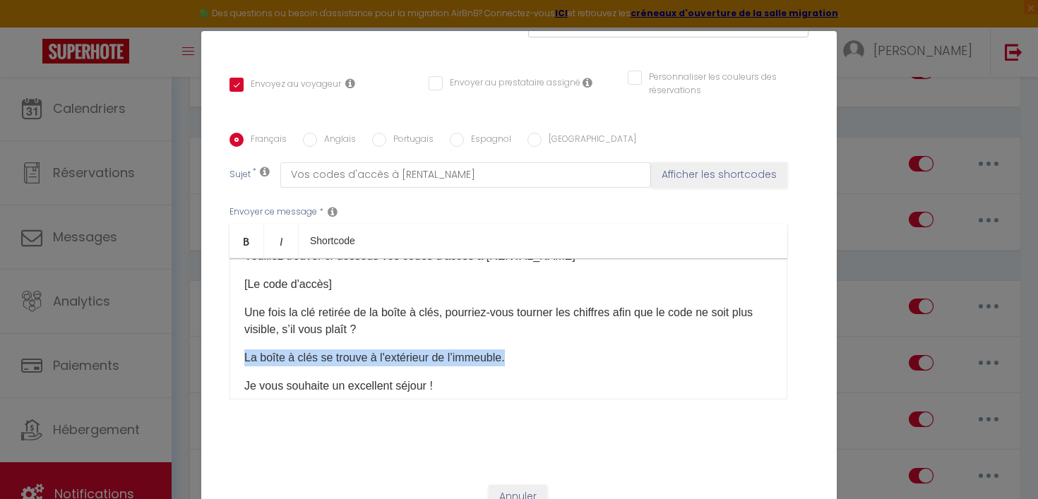
drag, startPoint x: 522, startPoint y: 343, endPoint x: 244, endPoint y: 335, distance: 279.0
click at [244, 335] on div "Bonjour [GUEST:FIRST_NAME], Veuillez trouver ci-dessous vos codes d'accès à [RE…" at bounding box center [508, 328] width 558 height 141
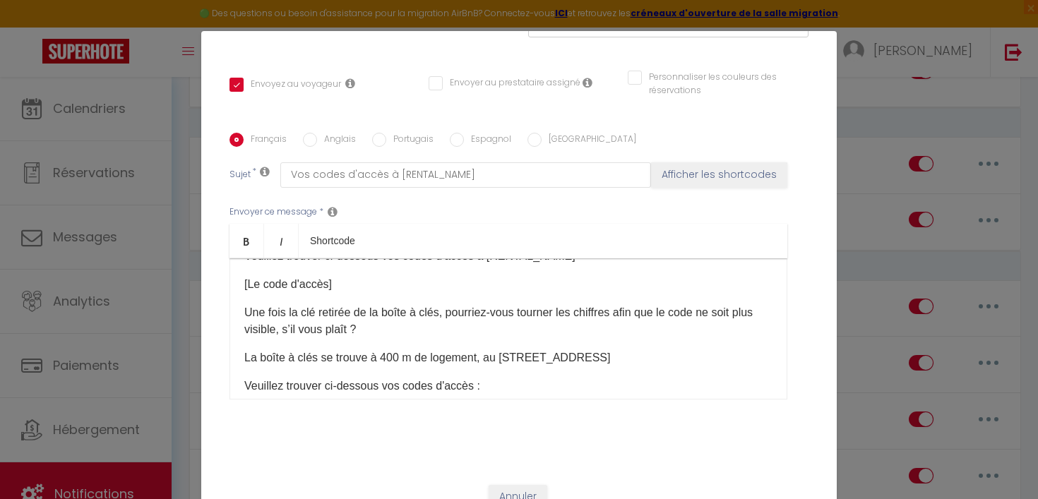
click at [426, 349] on p "La boîte à clés se trouve à 400 m de logement, au [STREET_ADDRESS]" at bounding box center [508, 357] width 528 height 17
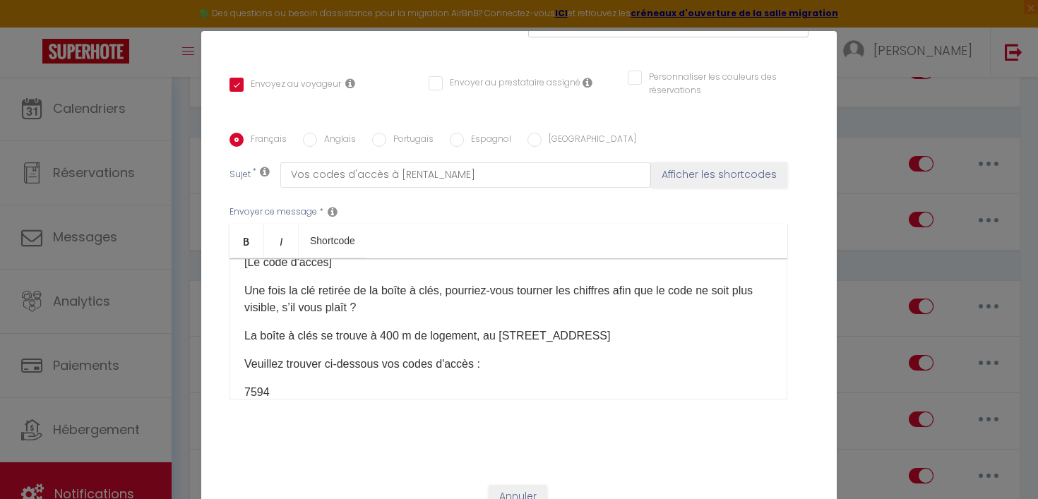
scroll to position [100, 0]
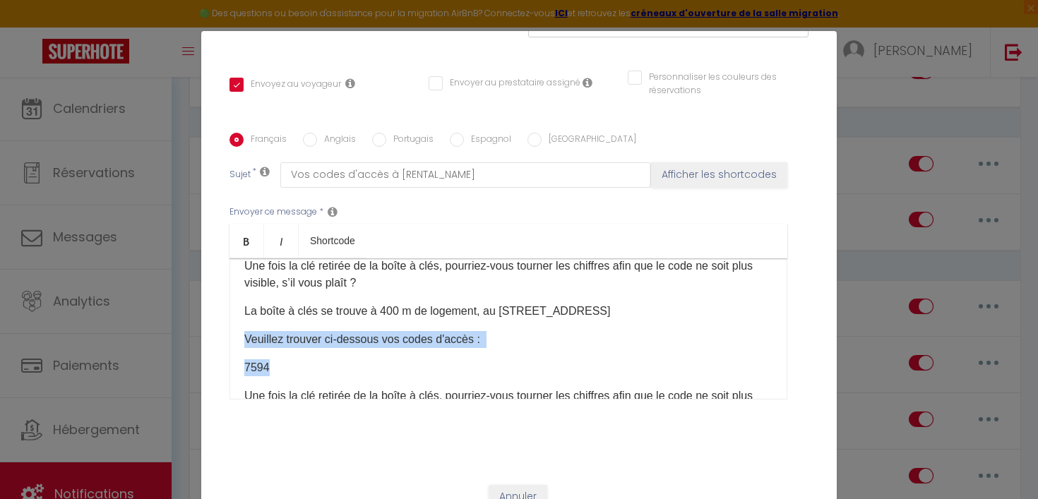
drag, startPoint x: 282, startPoint y: 357, endPoint x: 238, endPoint y: 322, distance: 56.3
click at [238, 322] on div "Bonjour [GUEST:FIRST_NAME], Veuillez trouver ci-dessous vos codes d'accès à [RE…" at bounding box center [508, 328] width 558 height 141
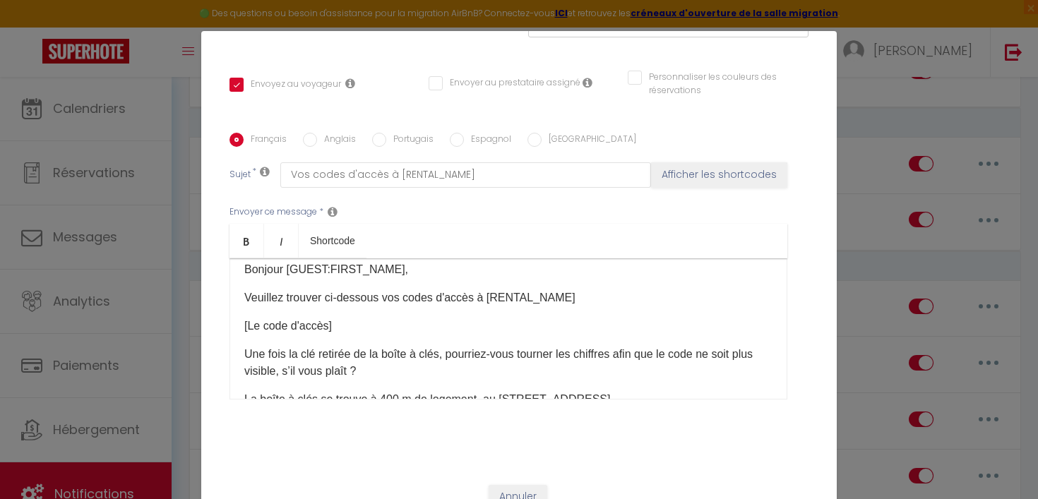
scroll to position [16, 0]
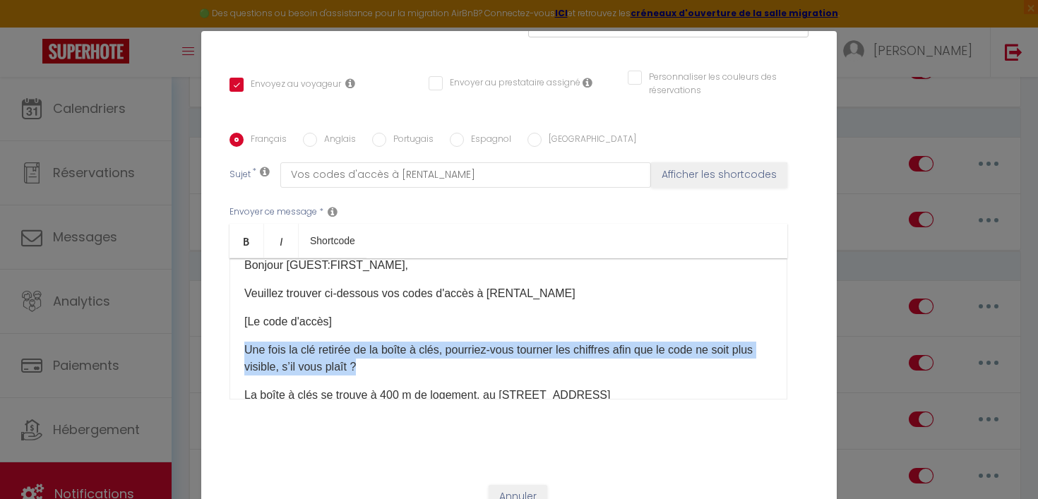
drag, startPoint x: 363, startPoint y: 349, endPoint x: 241, endPoint y: 333, distance: 123.1
click at [241, 333] on div "Bonjour [GUEST:FIRST_NAME], Veuillez trouver ci-dessous vos codes d'accès à [RE…" at bounding box center [508, 328] width 558 height 141
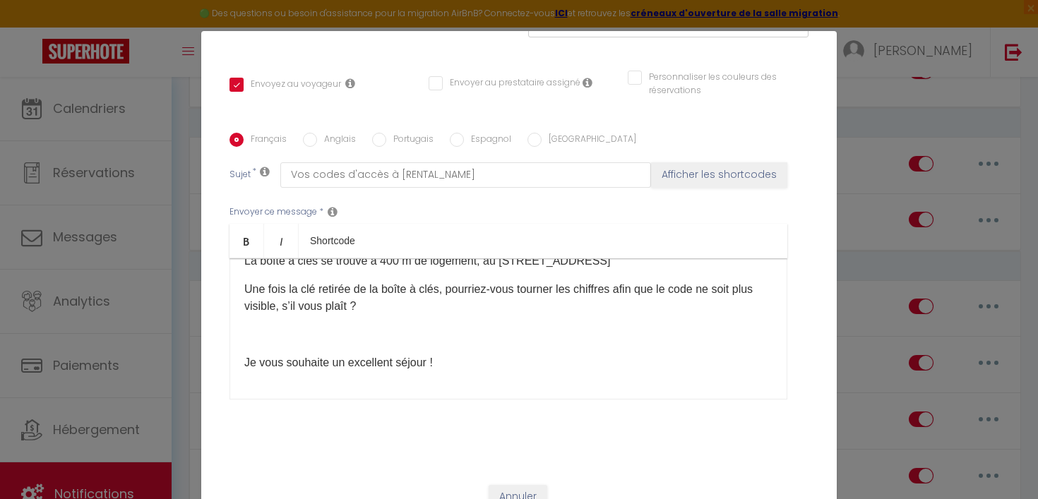
scroll to position [106, 0]
click at [321, 299] on div "Bonjour [GUEST:FIRST_NAME], Veuillez trouver ci-dessous vos codes d'accès à [RE…" at bounding box center [508, 328] width 558 height 141
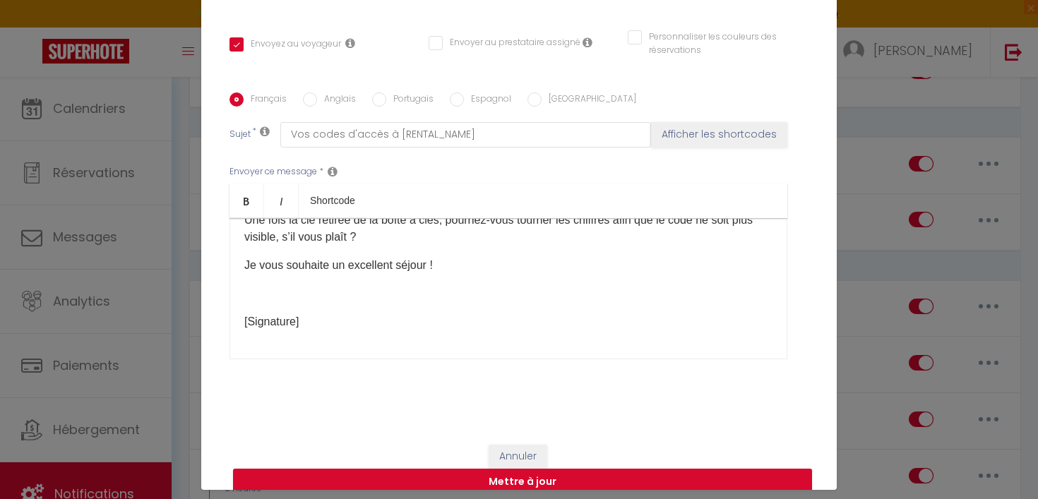
scroll to position [62, 0]
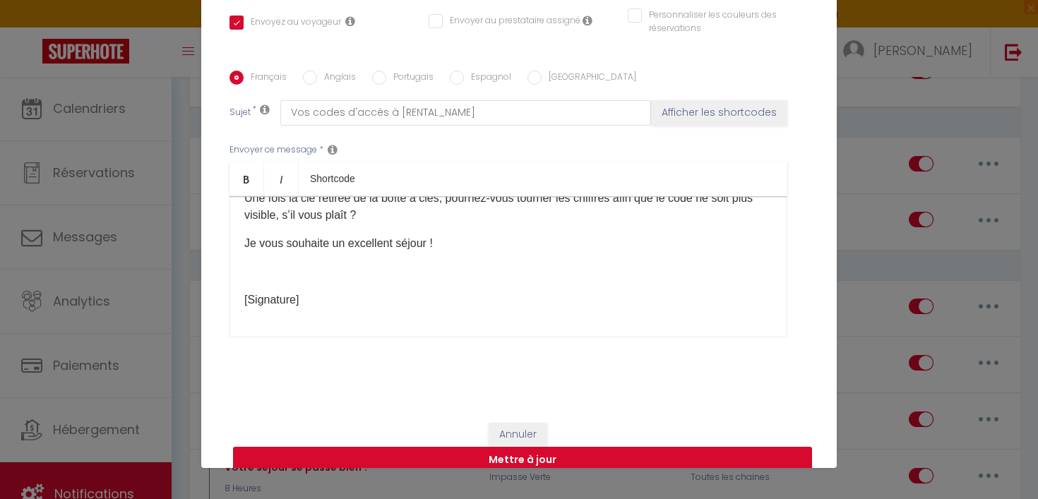
click at [522, 447] on button "Mettre à jour" at bounding box center [522, 460] width 579 height 27
checkbox input "true"
checkbox input "false"
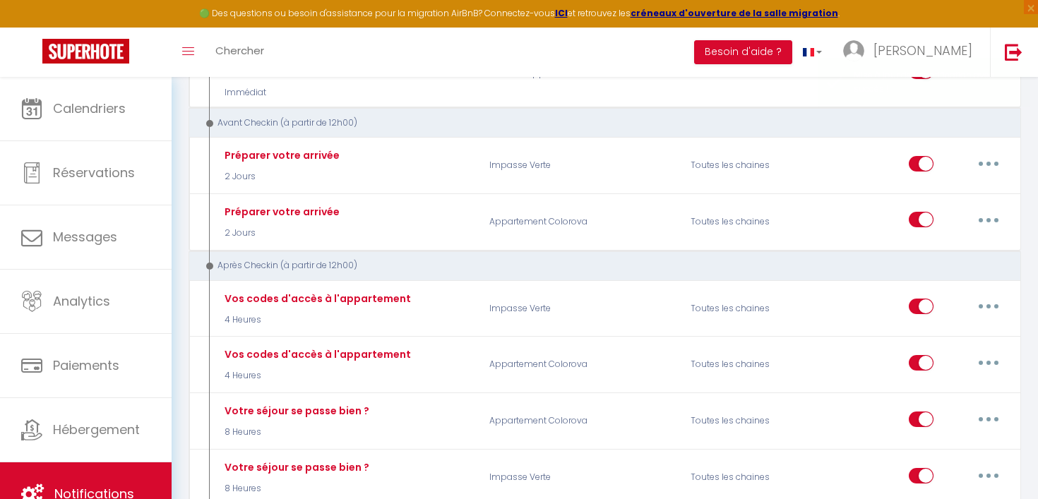
scroll to position [0, 0]
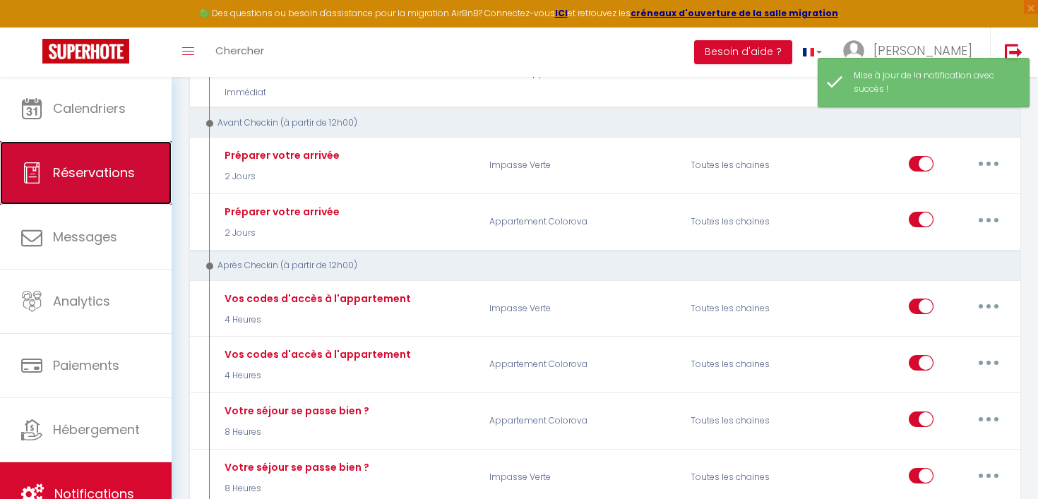
click at [90, 171] on span "Réservations" at bounding box center [94, 173] width 82 height 18
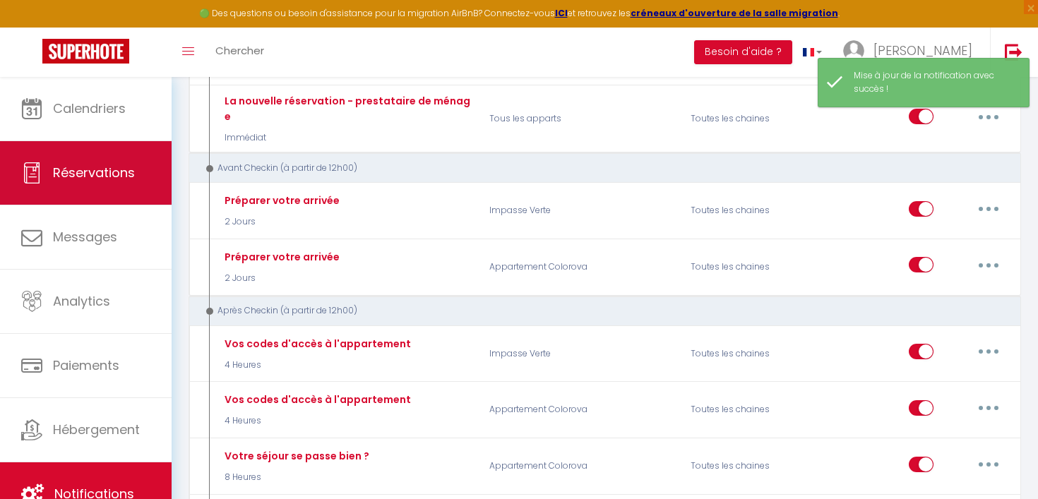
select select "not_cancelled"
select select
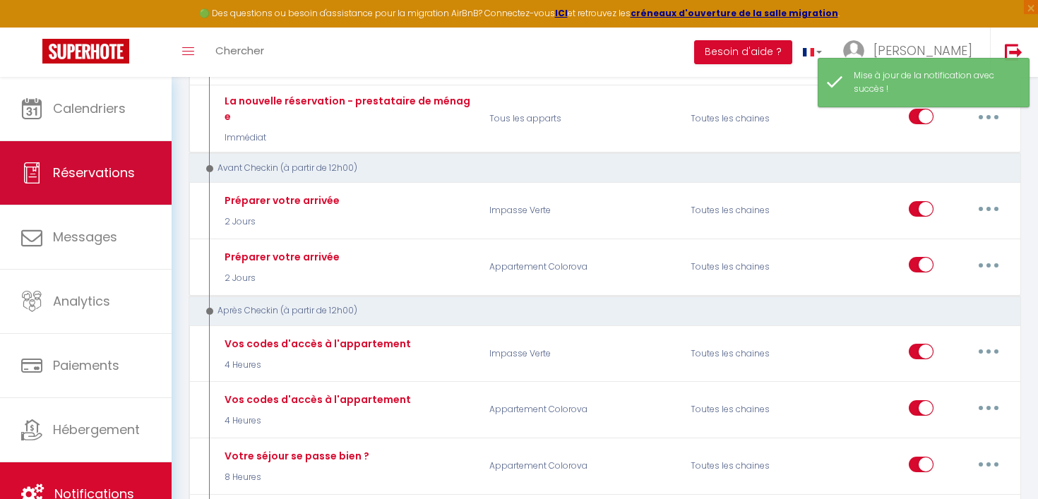
select select
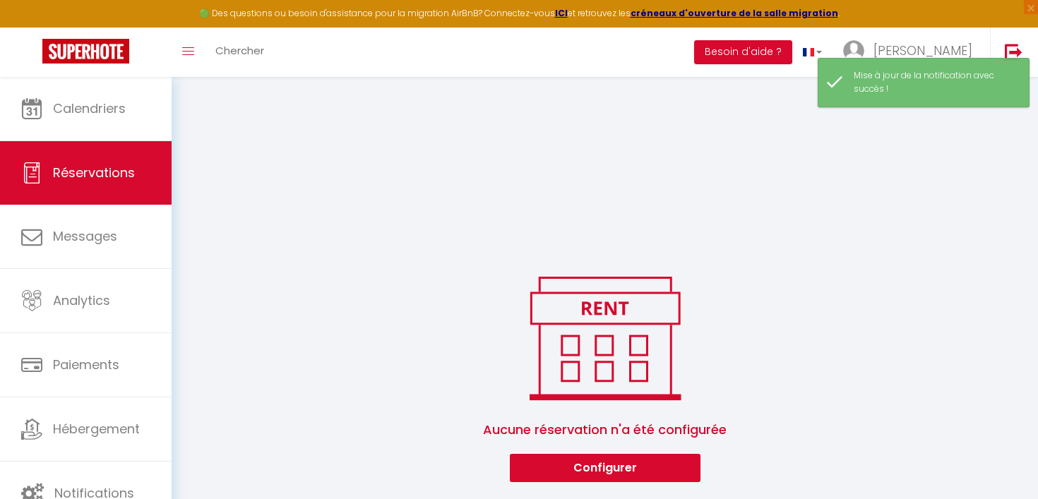
select select
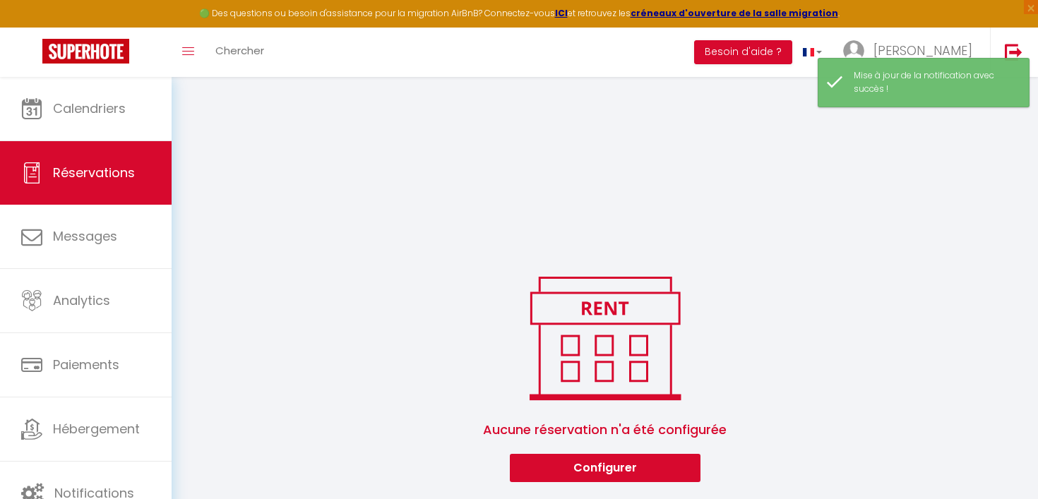
select select
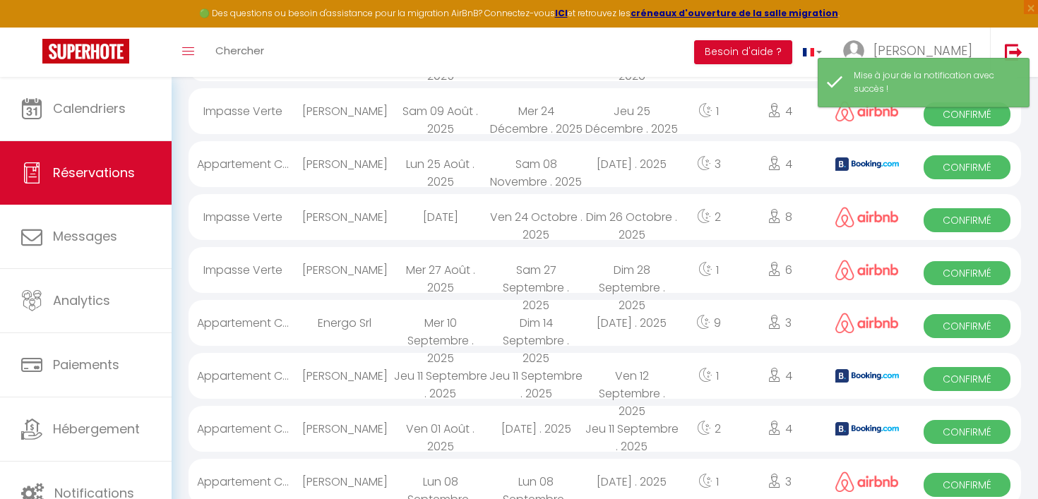
scroll to position [1207, 0]
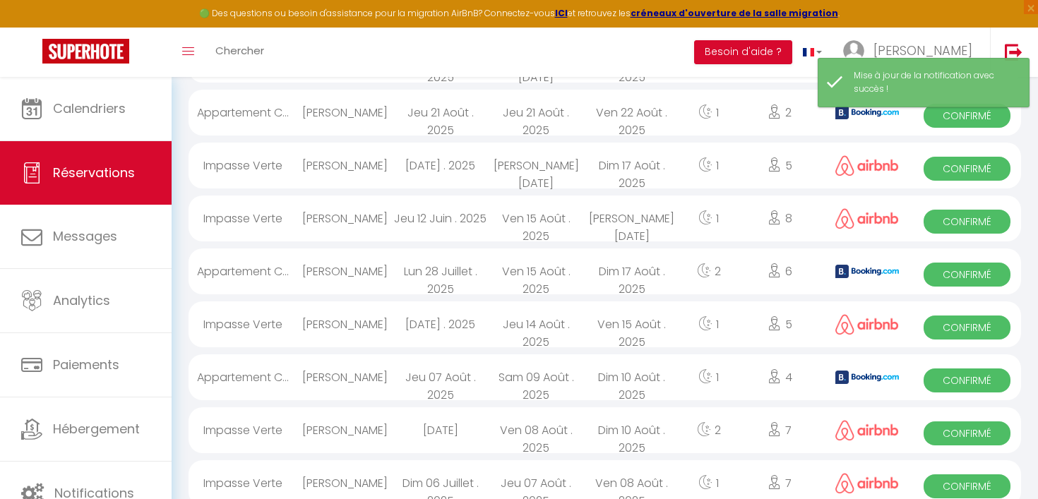
click at [252, 106] on div "Appartement C..." at bounding box center [242, 113] width 108 height 46
select select "OK"
select select "KO"
select select "0"
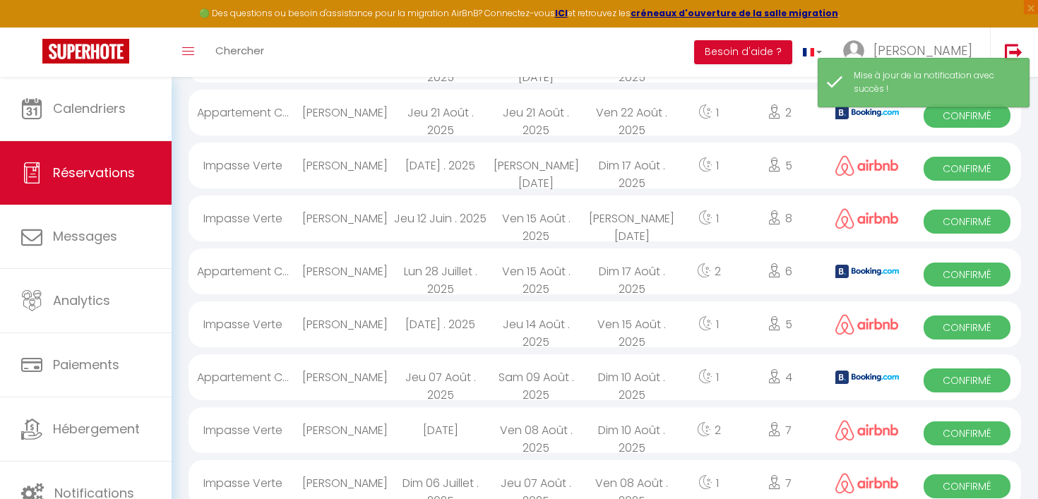
select select "1"
select select
select select "42210"
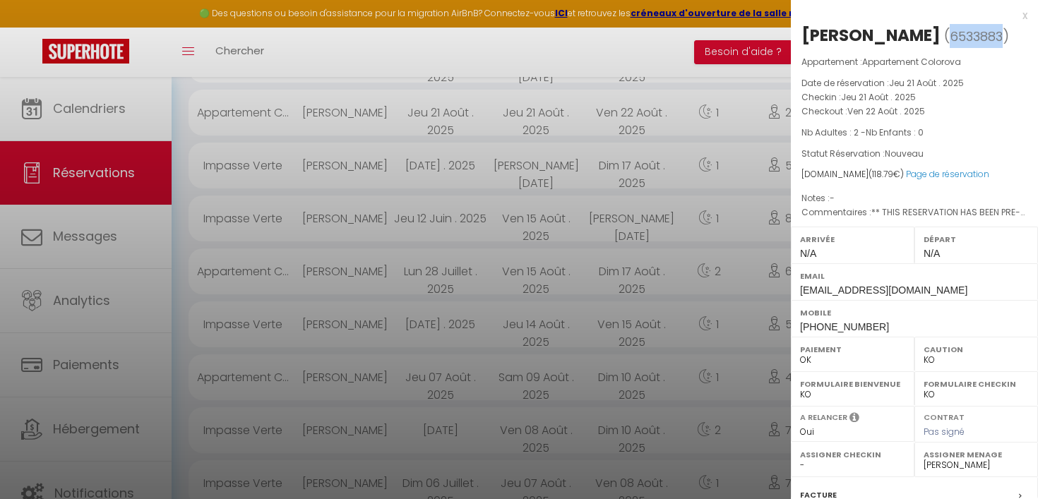
drag, startPoint x: 974, startPoint y: 37, endPoint x: 921, endPoint y: 37, distance: 53.0
click at [950, 37] on span "6533883" at bounding box center [976, 37] width 53 height 18
copy span "6533883"
click at [1023, 22] on div "x" at bounding box center [909, 15] width 237 height 17
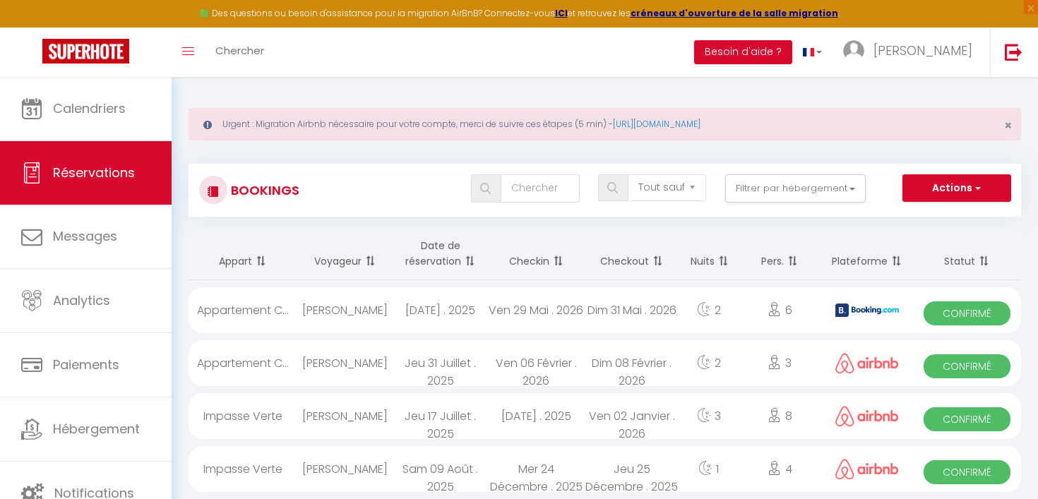
scroll to position [0, 0]
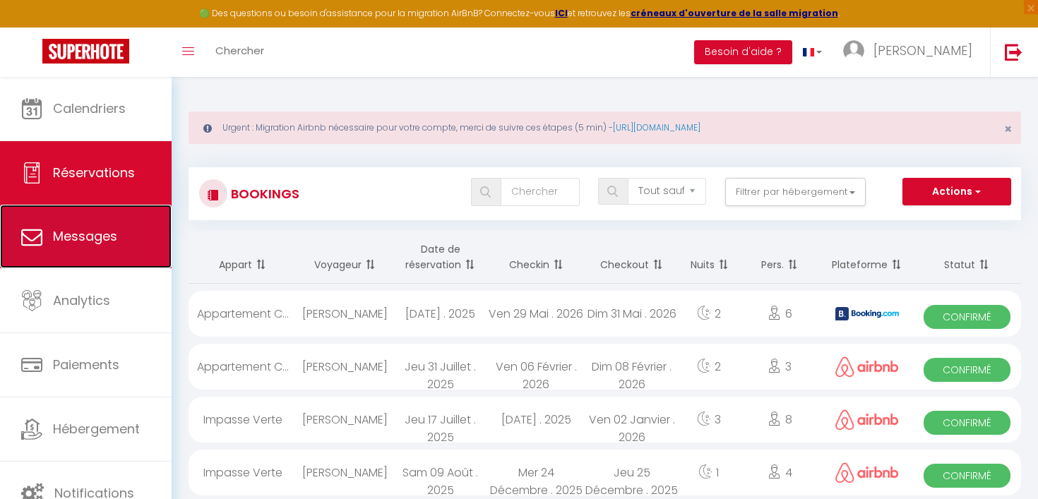
click at [102, 249] on link "Messages" at bounding box center [86, 237] width 172 height 64
select select "message"
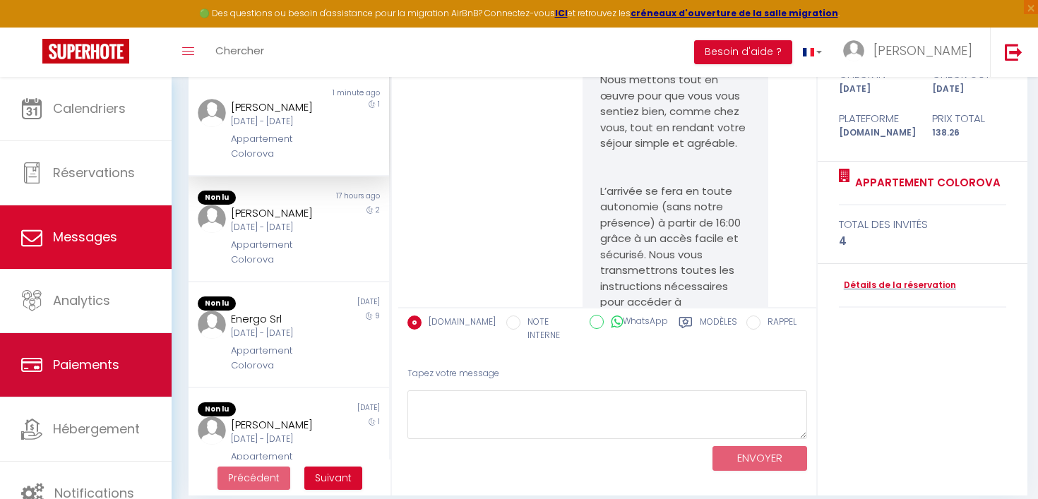
scroll to position [224, 0]
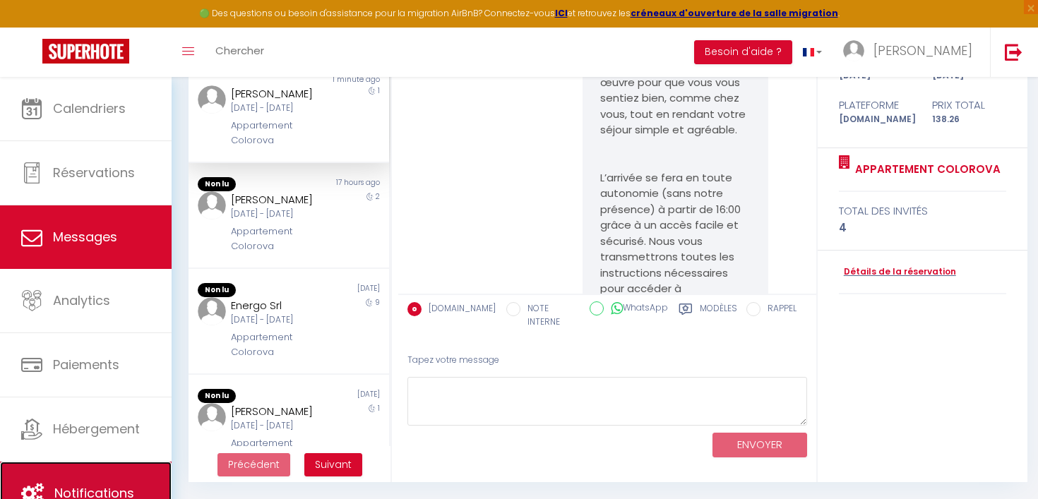
click at [78, 474] on link "Notifications" at bounding box center [86, 494] width 172 height 64
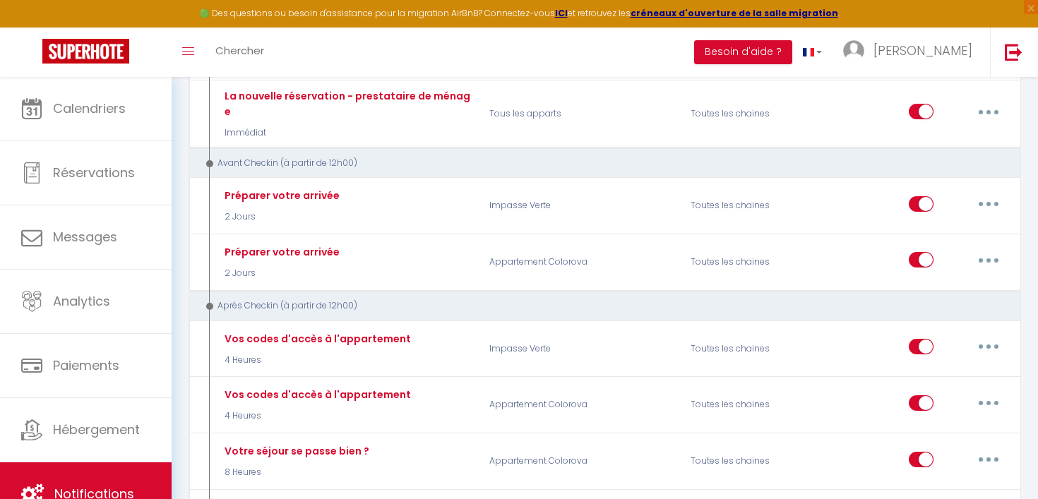
scroll to position [453, 0]
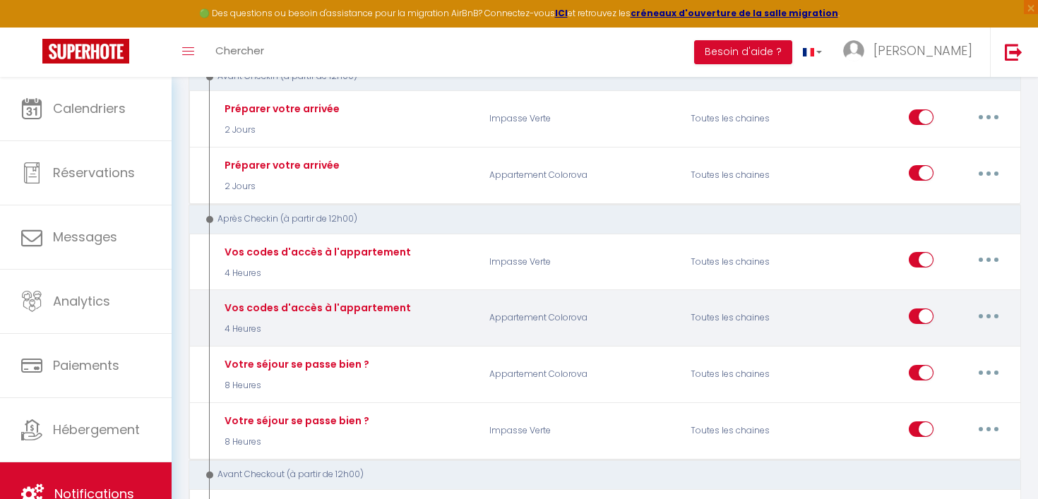
click at [990, 308] on button "button" at bounding box center [989, 316] width 40 height 23
click at [940, 387] on link "Tester" at bounding box center [951, 399] width 104 height 24
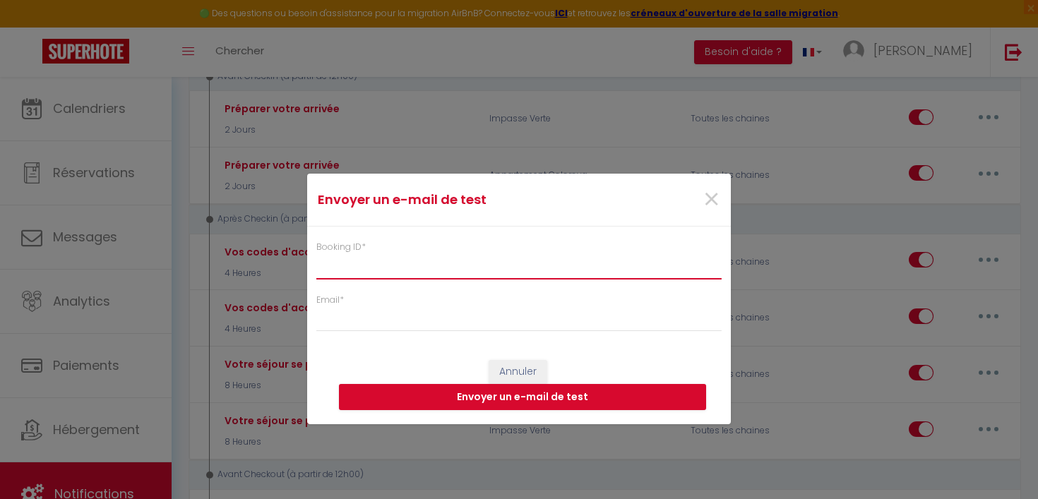
click at [486, 272] on input "Booking ID *" at bounding box center [518, 265] width 405 height 25
paste input "6533883"
type input "6533883"
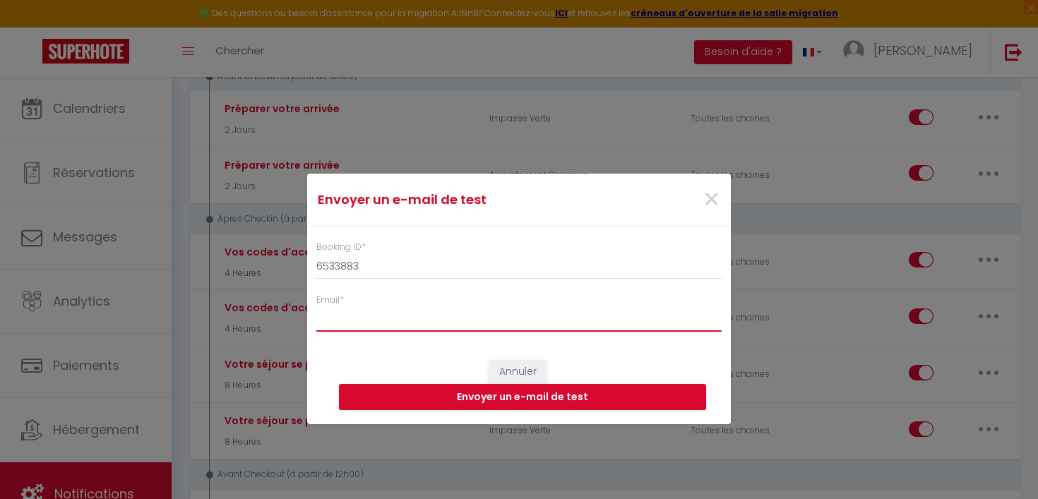
click at [412, 329] on input "Email *" at bounding box center [518, 318] width 405 height 25
type input "[EMAIL_ADDRESS][PERSON_NAME][DOMAIN_NAME]"
click at [455, 399] on button "Envoyer un e-mail de test" at bounding box center [522, 397] width 367 height 27
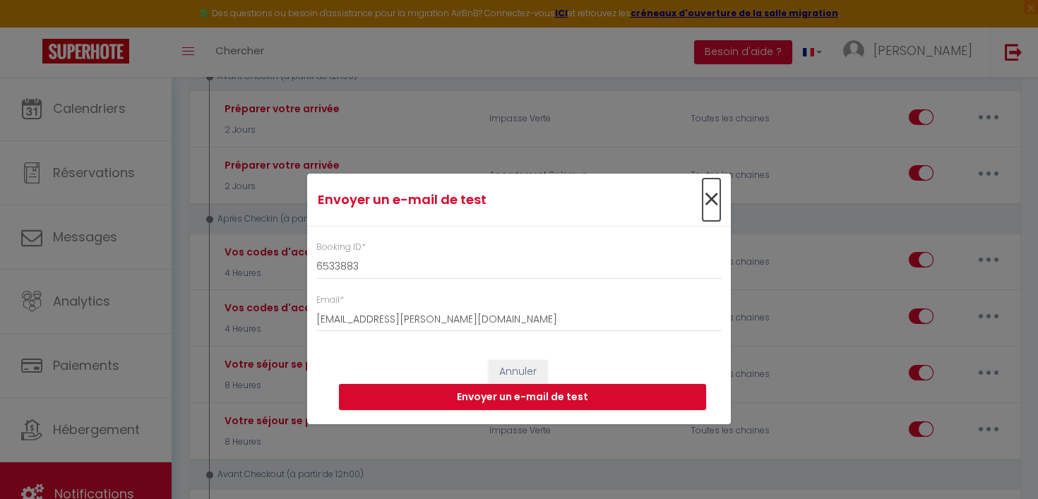
click at [711, 203] on span "×" at bounding box center [711, 200] width 18 height 42
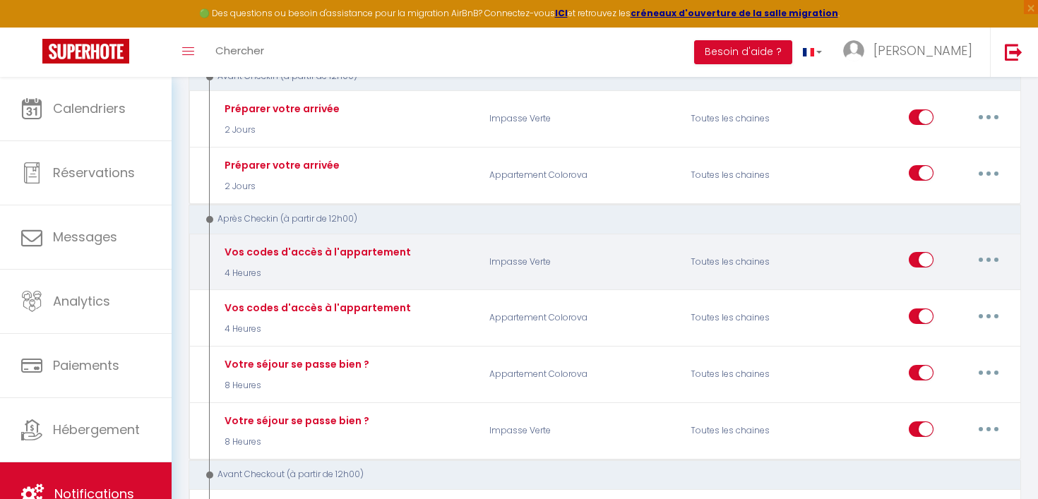
click at [988, 258] on icon "button" at bounding box center [988, 260] width 4 height 4
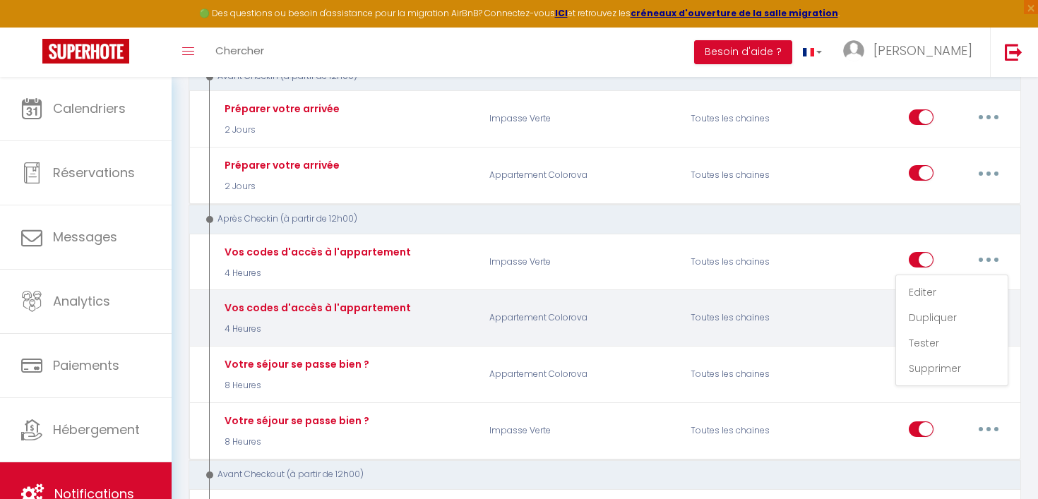
click at [1019, 315] on div "Vos codes d'accès à l'appartement 4 Heures Appartement Colorova Toutes les chai…" at bounding box center [604, 317] width 832 height 57
click at [999, 308] on button "button" at bounding box center [989, 316] width 40 height 23
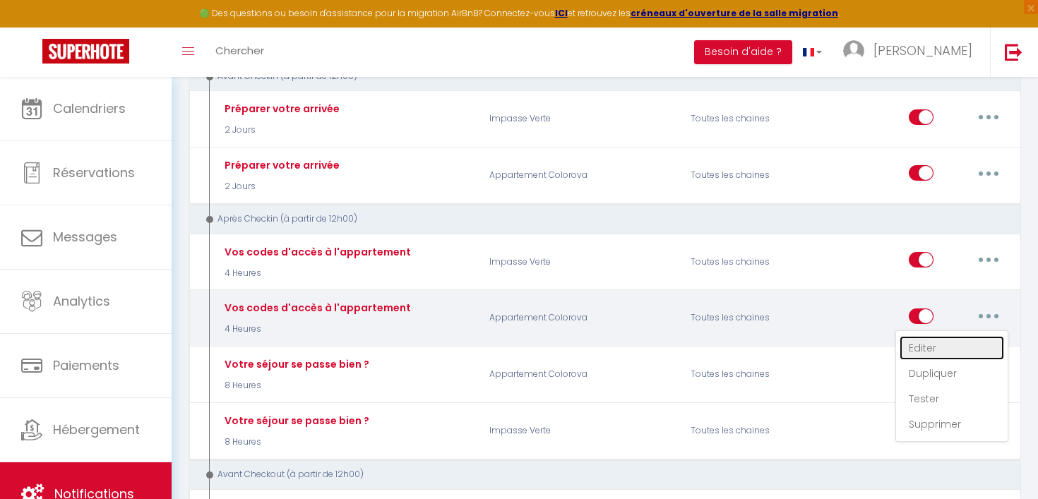
click at [957, 336] on link "Editer" at bounding box center [951, 348] width 104 height 24
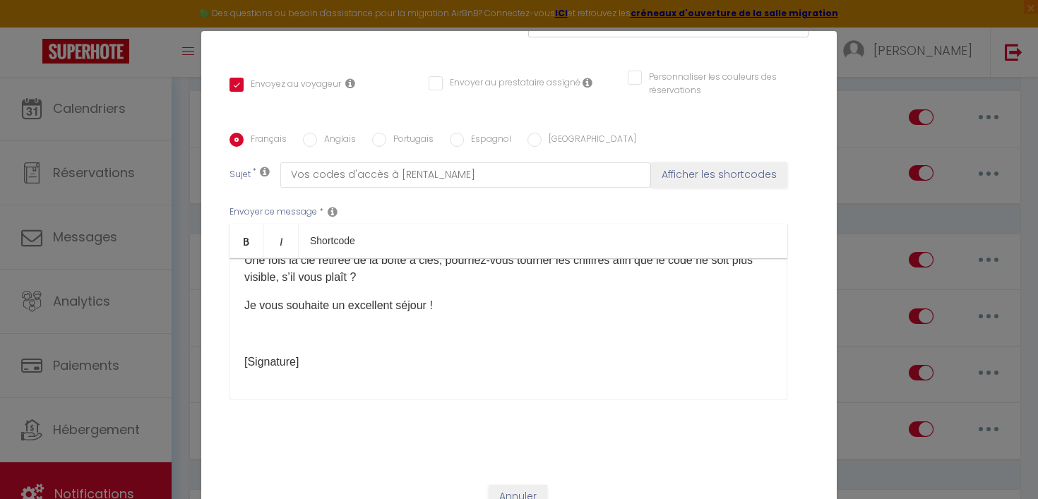
scroll to position [62, 0]
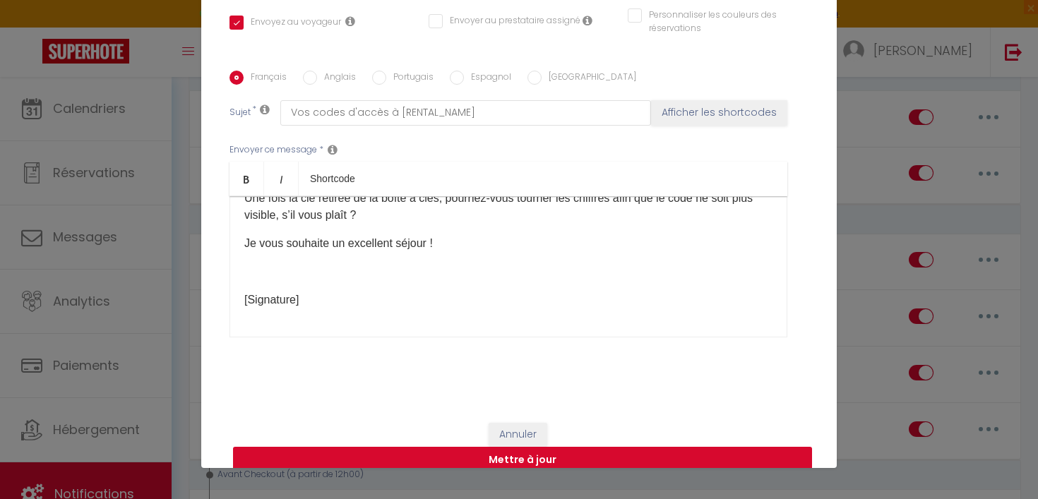
click at [549, 447] on button "Mettre à jour" at bounding box center [522, 460] width 579 height 27
checkbox input "true"
checkbox input "false"
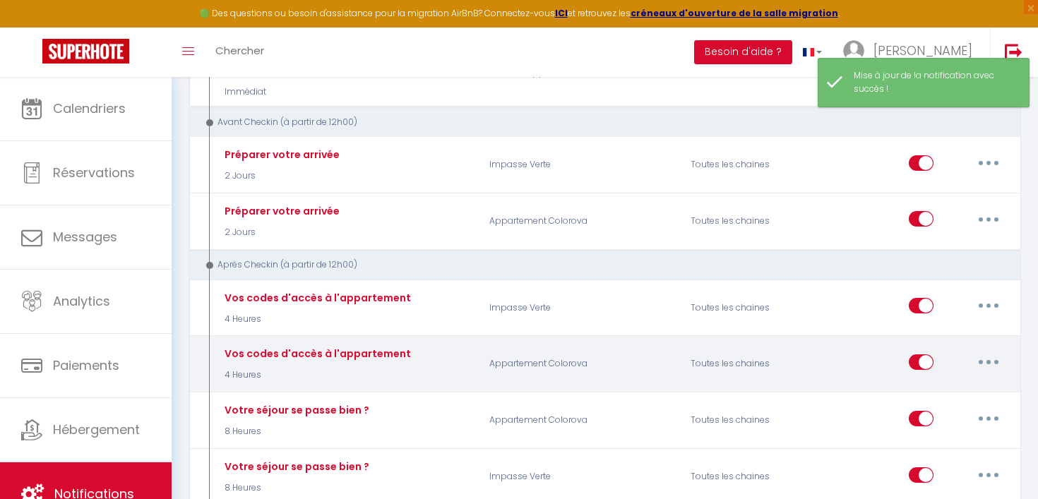
scroll to position [404, 0]
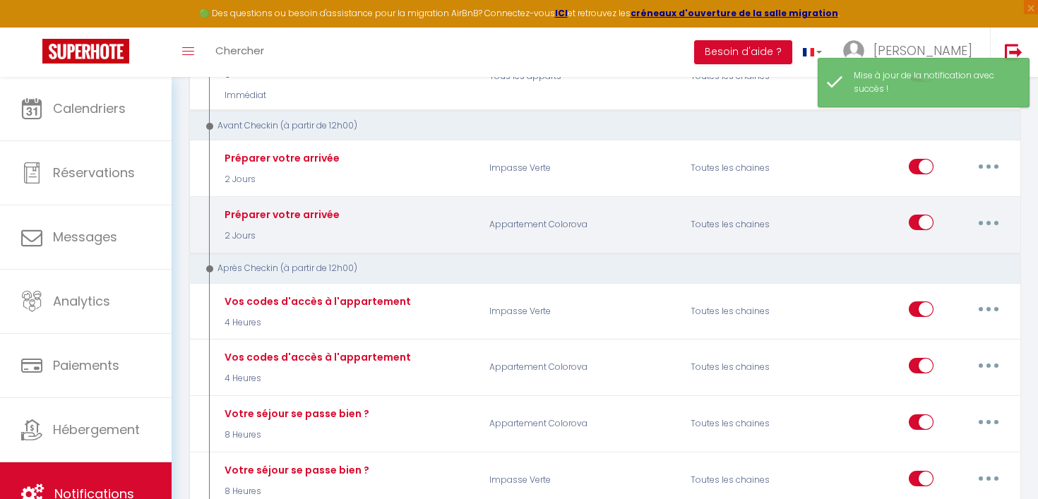
click at [995, 213] on button "button" at bounding box center [989, 222] width 40 height 23
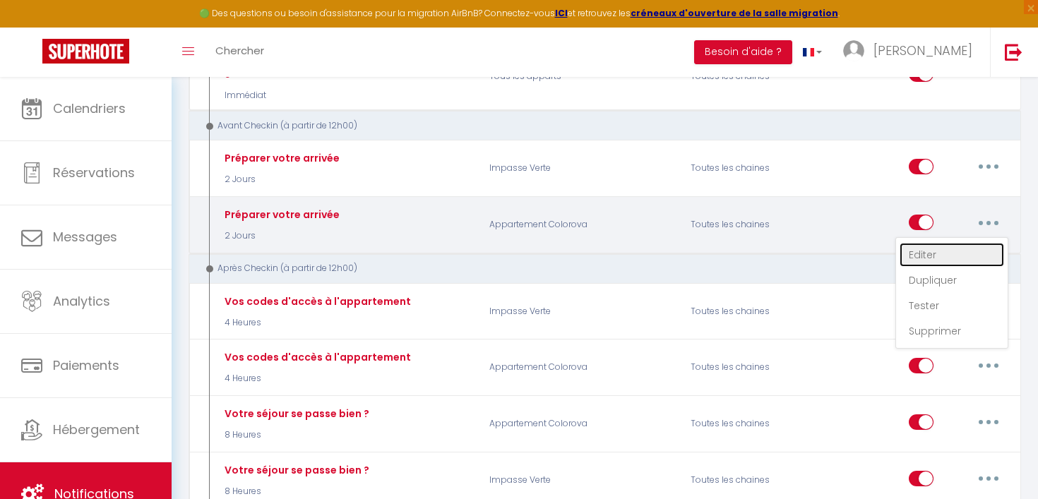
click at [947, 243] on link "Editer" at bounding box center [951, 255] width 104 height 24
type input "Préparer votre arrivée"
select select "2 Jours"
select select "if_booking_is_paid"
checkbox input "true"
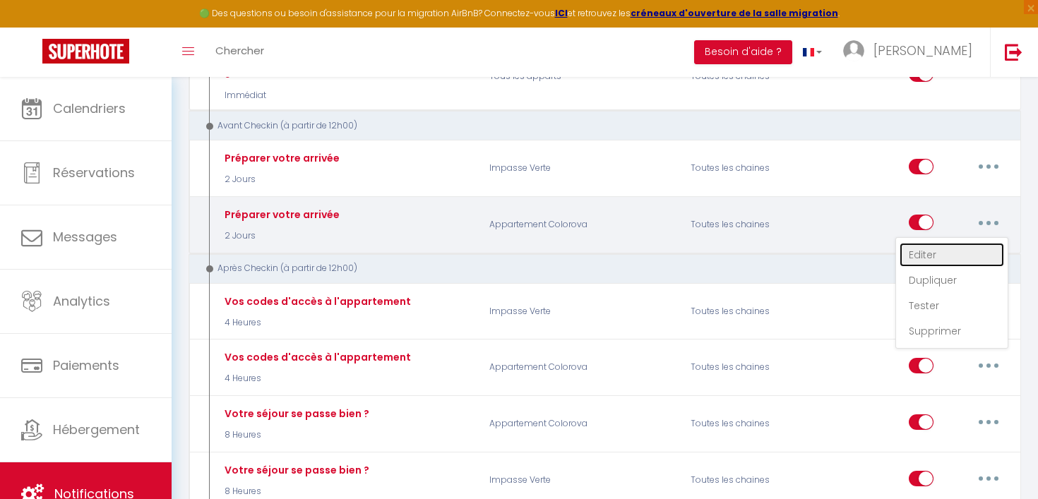
checkbox input "false"
radio input "true"
type input "Informations pour votre arrivée à [RENTAL_NAME]"
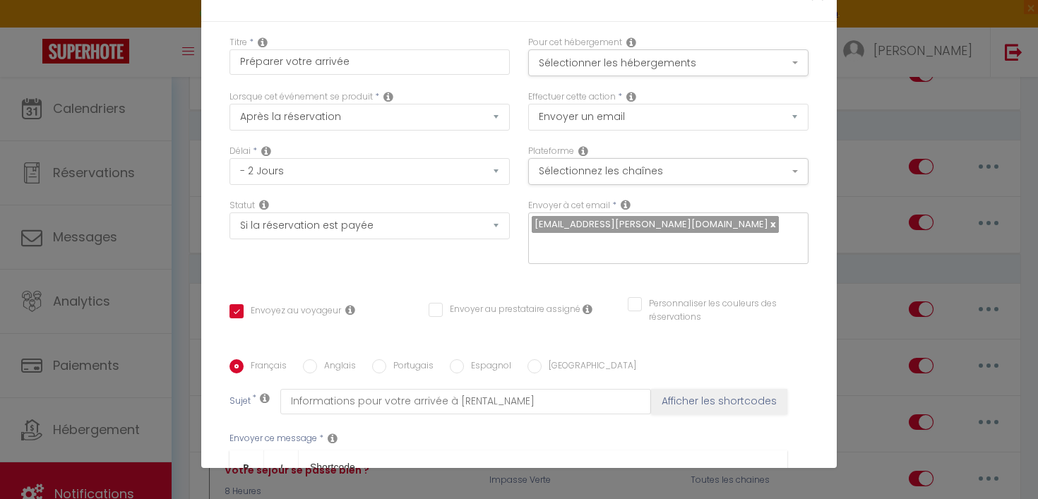
drag, startPoint x: 498, startPoint y: 254, endPoint x: 613, endPoint y: 275, distance: 116.9
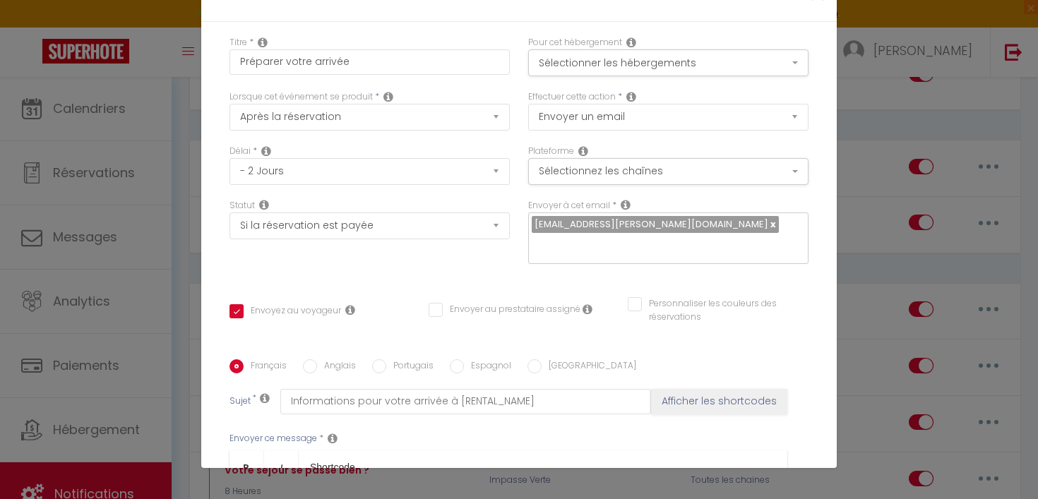
checkbox input "true"
checkbox input "false"
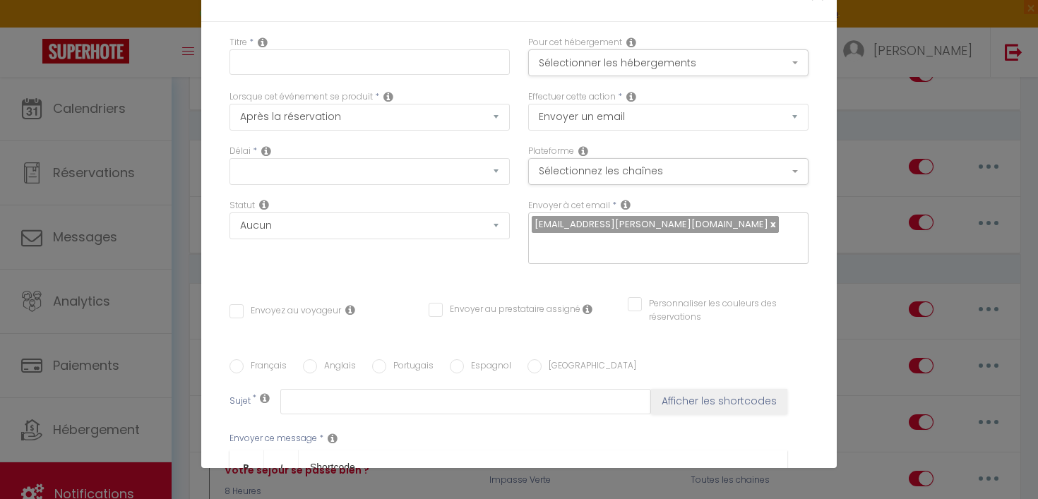
scroll to position [0, 0]
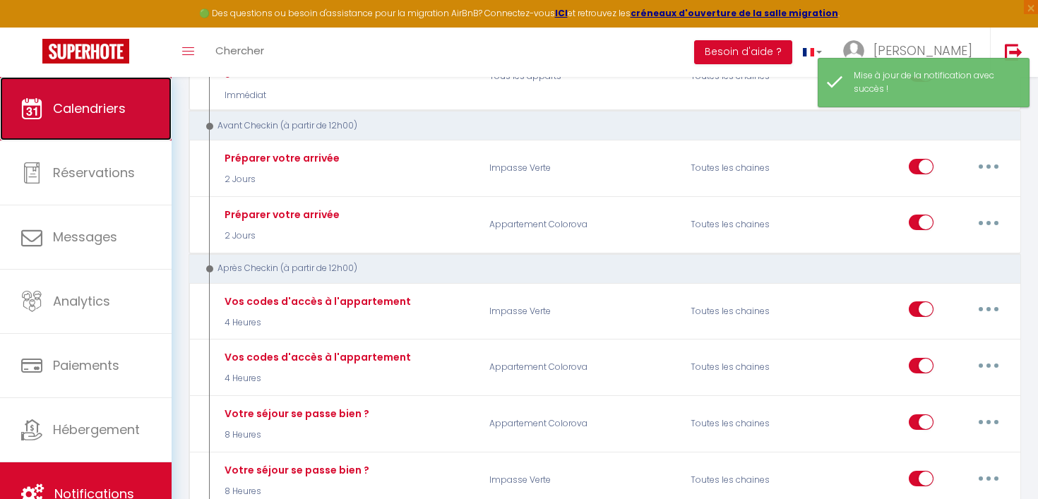
click at [162, 116] on link "Calendriers" at bounding box center [86, 109] width 172 height 64
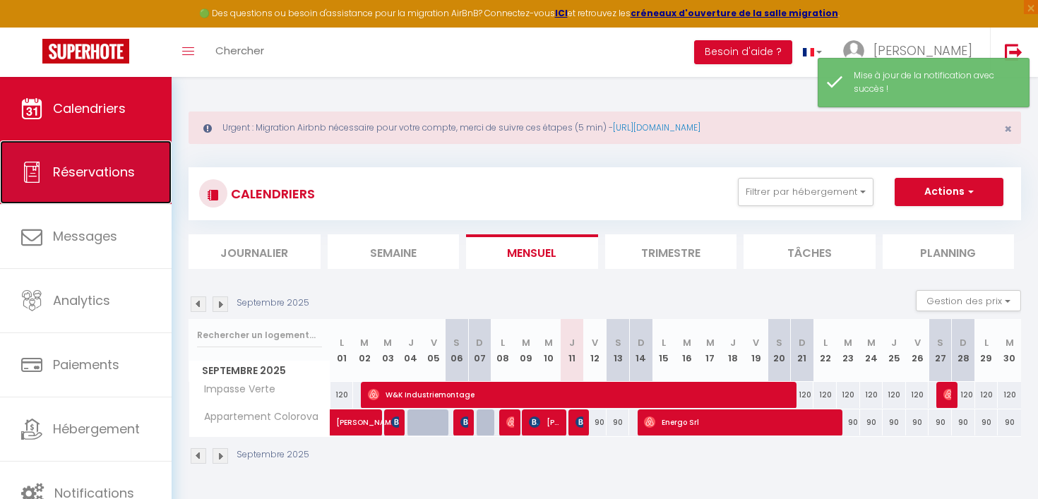
click at [126, 170] on span "Réservations" at bounding box center [94, 172] width 82 height 18
select select "not_cancelled"
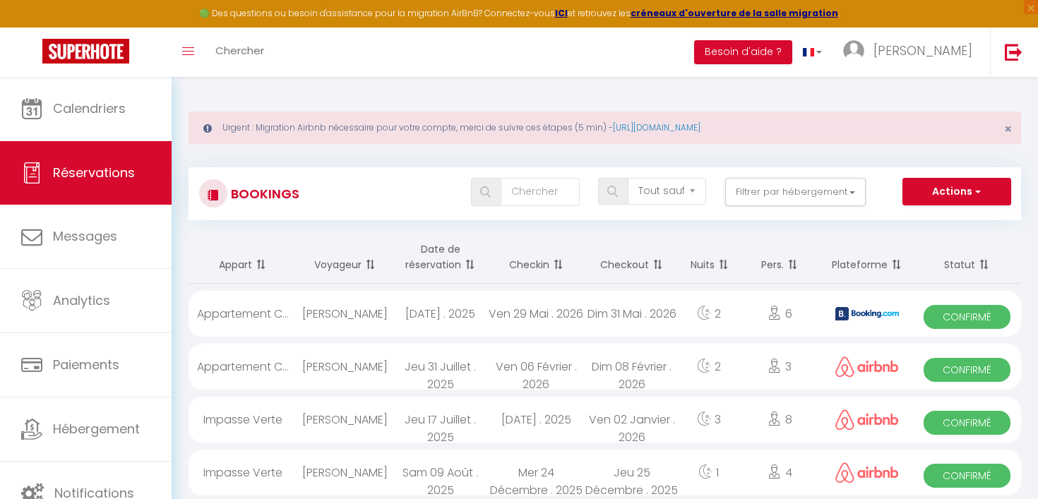
click at [472, 263] on span at bounding box center [468, 265] width 14 height 28
select select
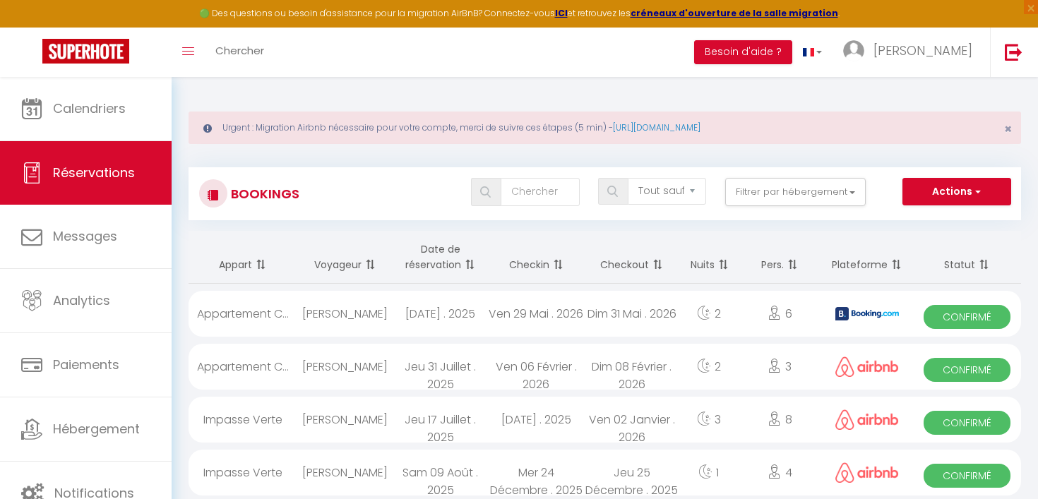
select select
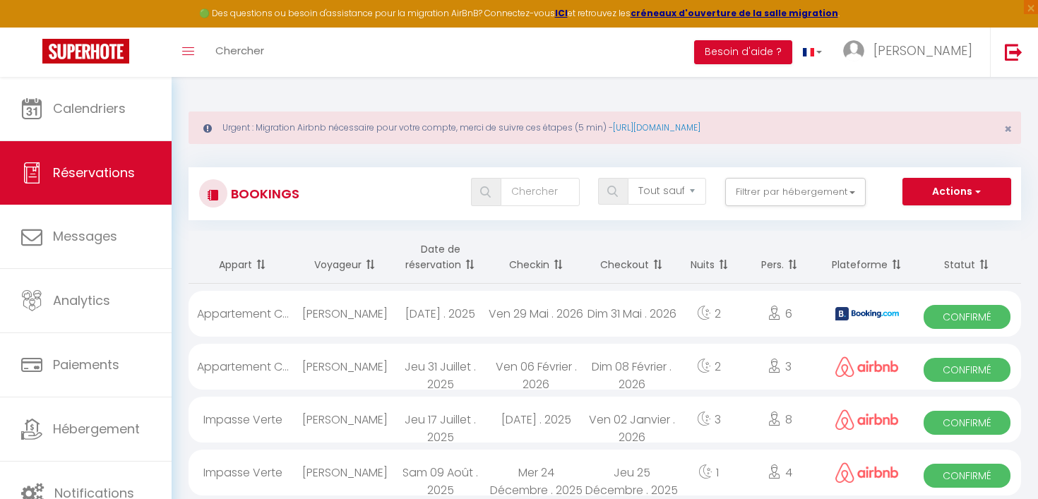
select select
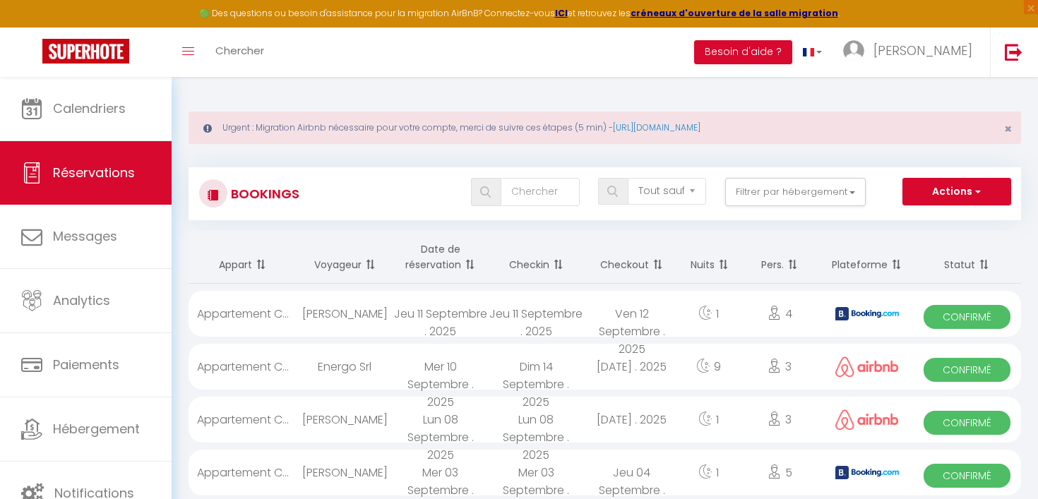
click at [252, 316] on div "Appartement C..." at bounding box center [242, 314] width 108 height 46
select select "OK"
select select "KO"
select select "0"
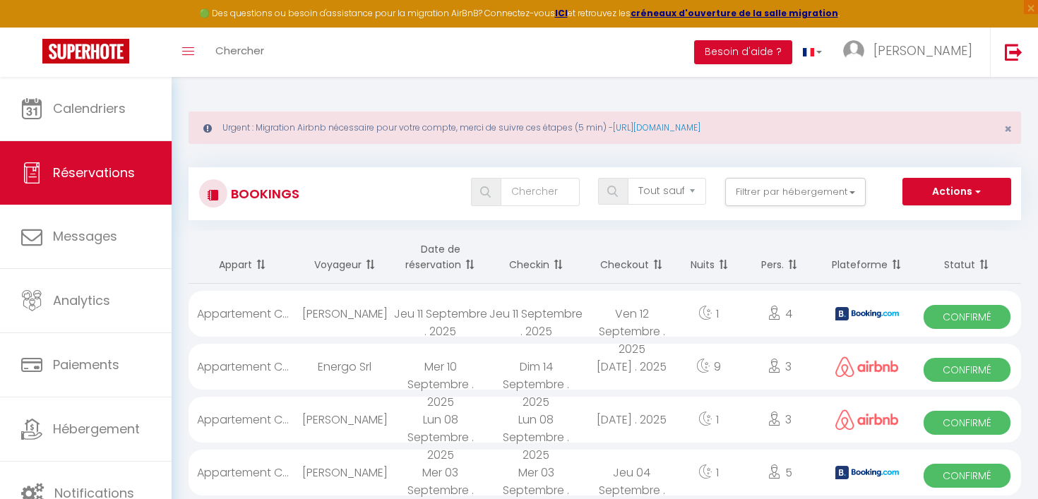
select select "1"
select select
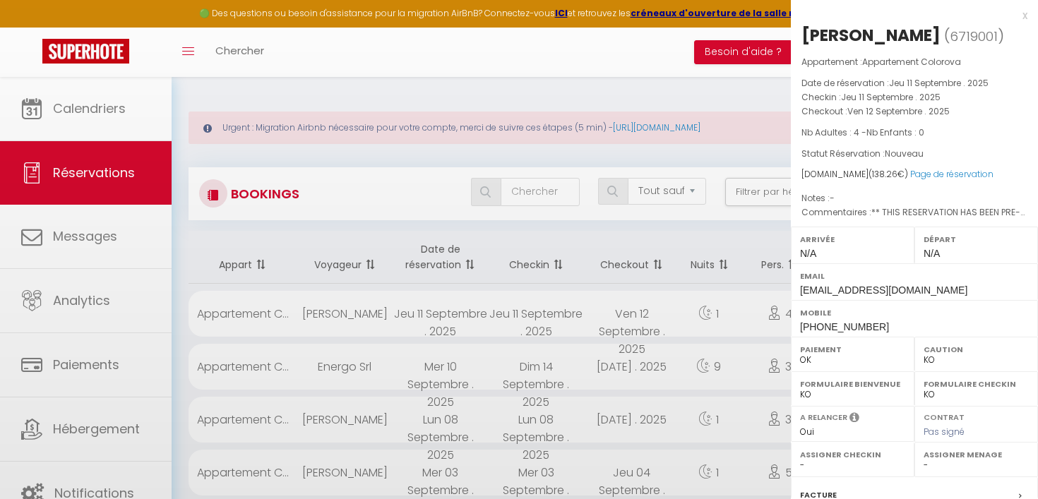
select select "42210"
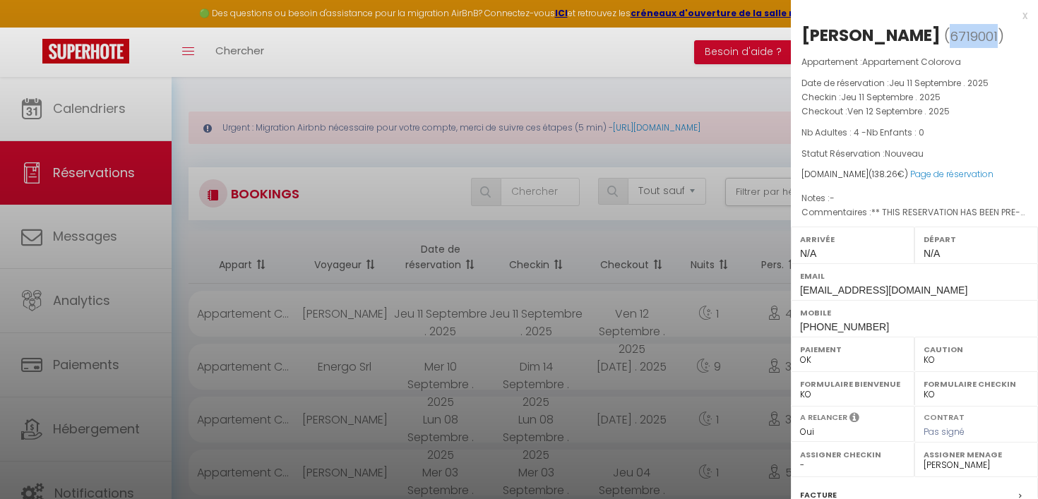
drag, startPoint x: 1010, startPoint y: 39, endPoint x: 966, endPoint y: 38, distance: 43.8
click at [966, 38] on span "6719001" at bounding box center [974, 37] width 48 height 18
copy span "6719001"
click at [621, 63] on div at bounding box center [519, 249] width 1038 height 499
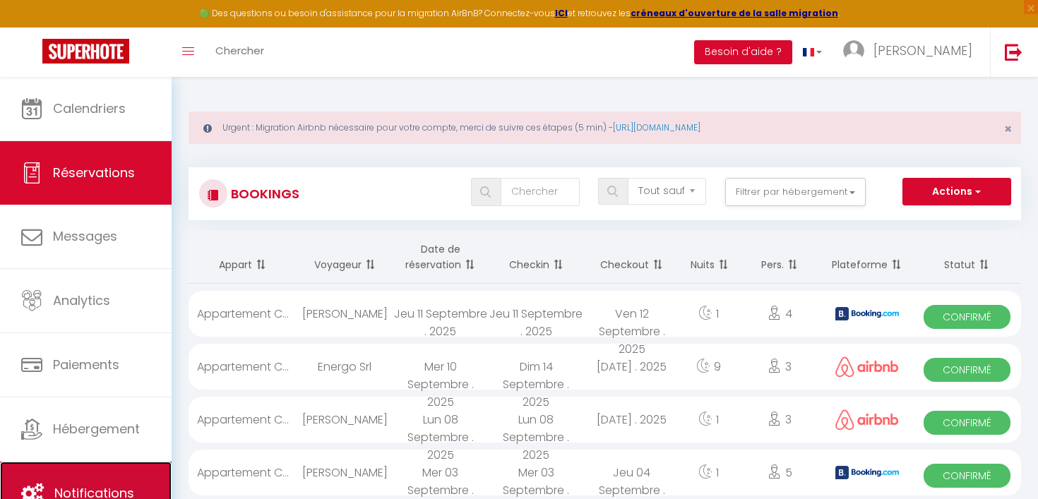
click at [64, 474] on link "Notifications" at bounding box center [86, 494] width 172 height 64
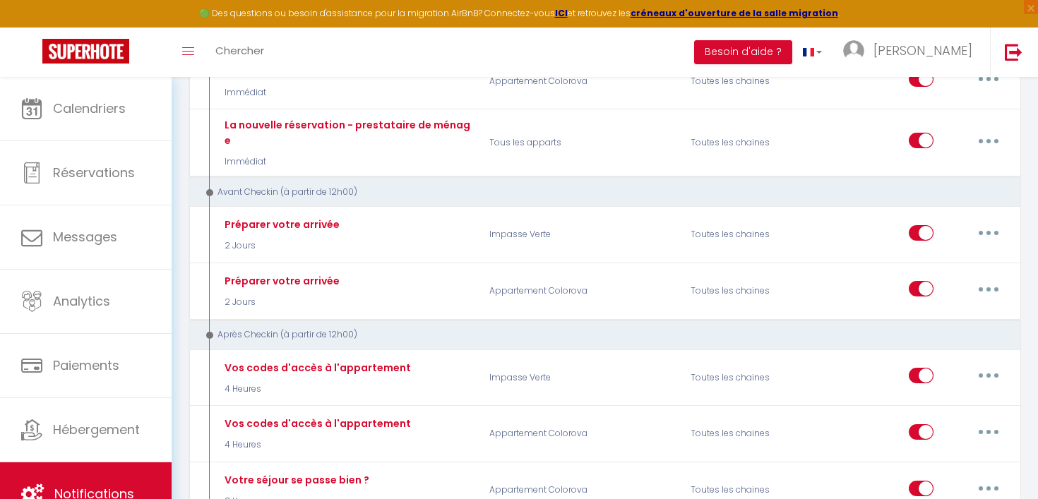
scroll to position [347, 0]
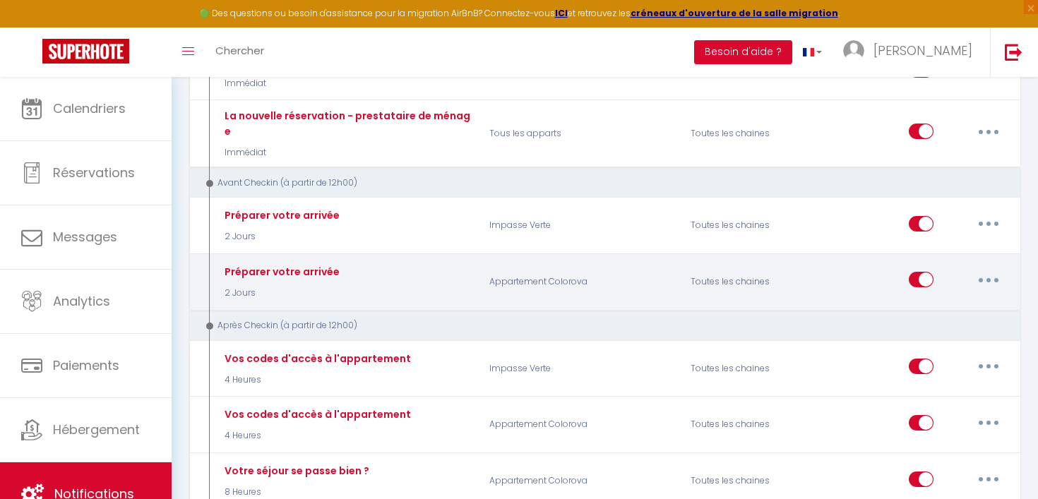
click at [986, 268] on button "button" at bounding box center [989, 279] width 40 height 23
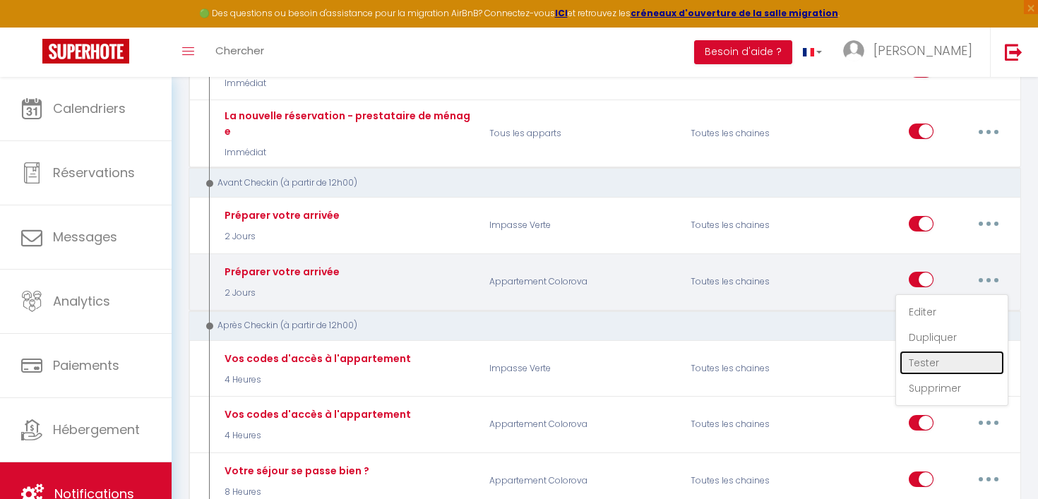
click at [933, 357] on link "Tester" at bounding box center [951, 363] width 104 height 24
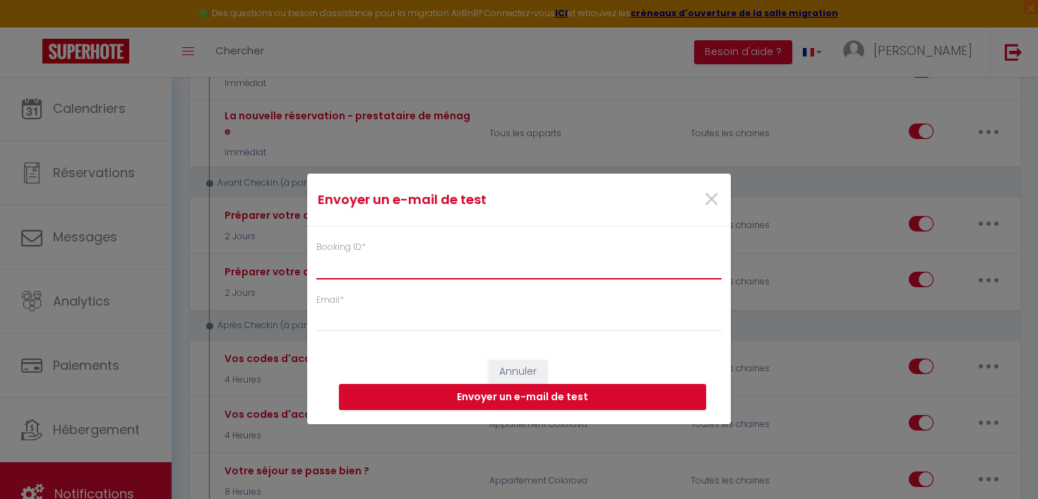
click at [357, 258] on input "Booking ID *" at bounding box center [518, 265] width 405 height 25
paste input "6719001"
type input "6719001"
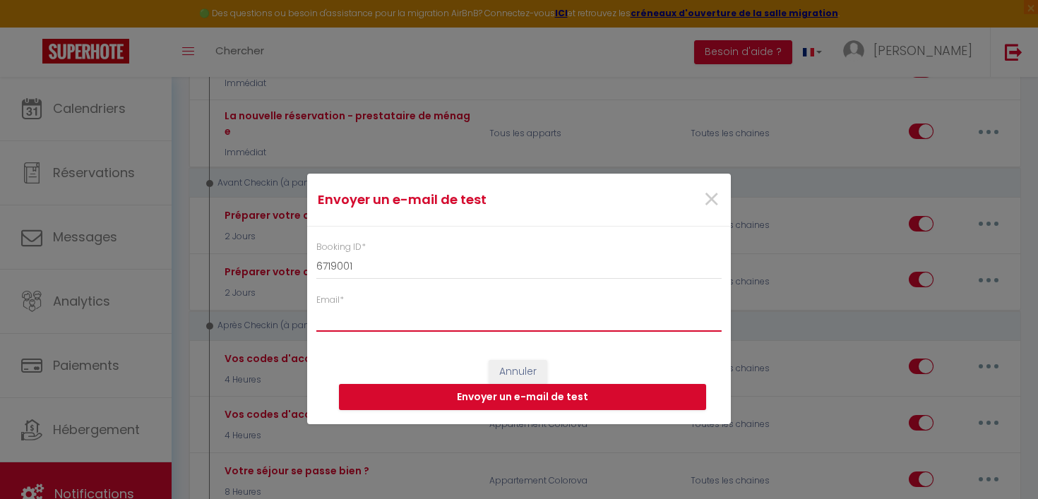
click at [369, 316] on input "Email *" at bounding box center [518, 318] width 405 height 25
type input "[EMAIL_ADDRESS][PERSON_NAME][DOMAIN_NAME]"
click at [460, 398] on button "Envoyer un e-mail de test" at bounding box center [522, 397] width 367 height 27
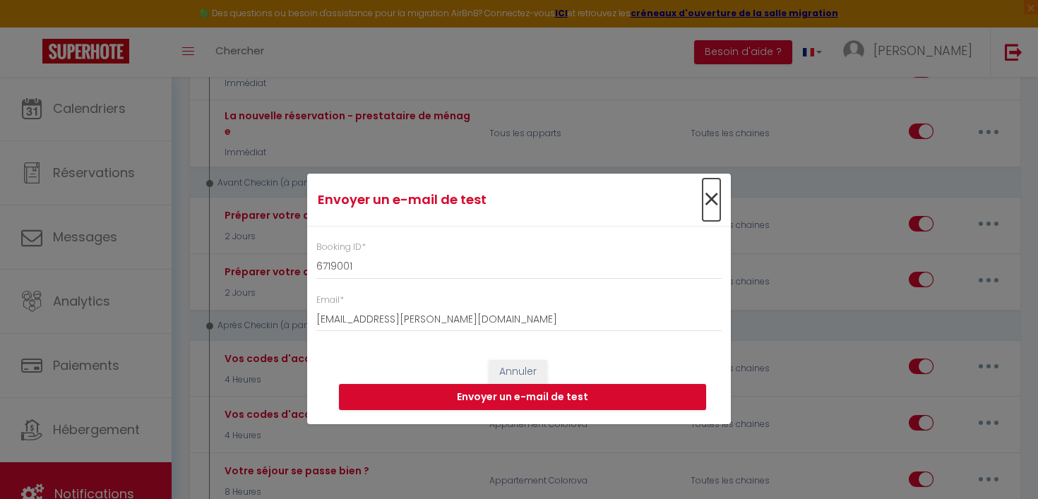
click at [709, 196] on span "×" at bounding box center [711, 200] width 18 height 42
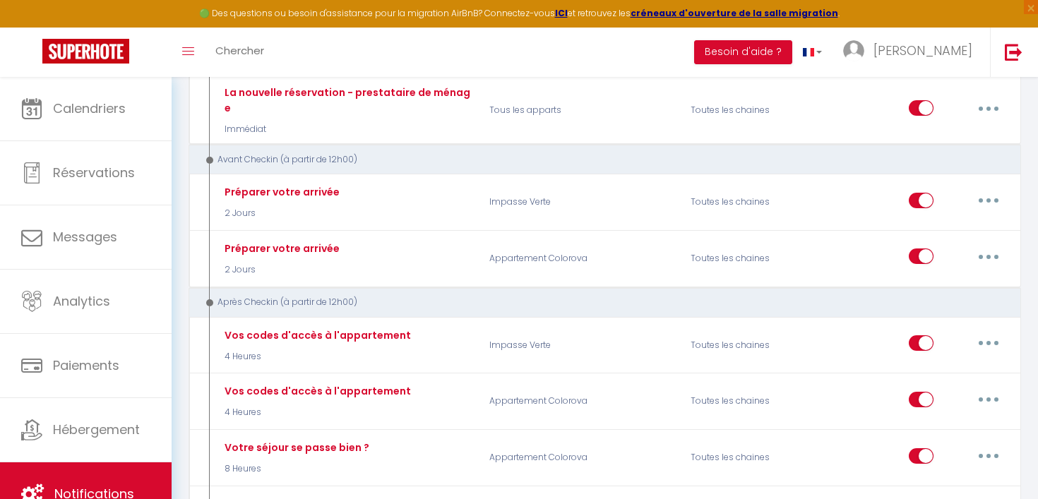
scroll to position [405, 0]
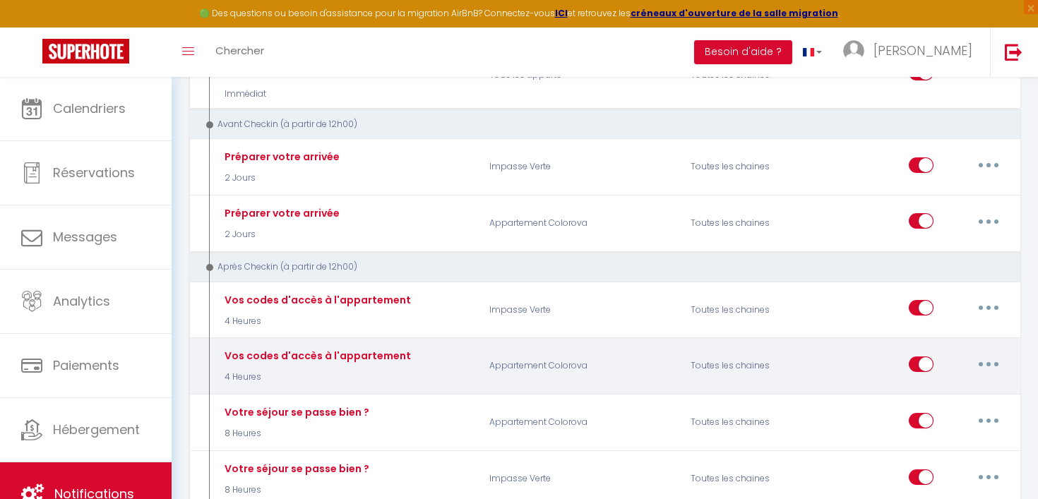
click at [990, 355] on button "button" at bounding box center [989, 364] width 40 height 23
click at [946, 435] on link "Tester" at bounding box center [951, 447] width 104 height 24
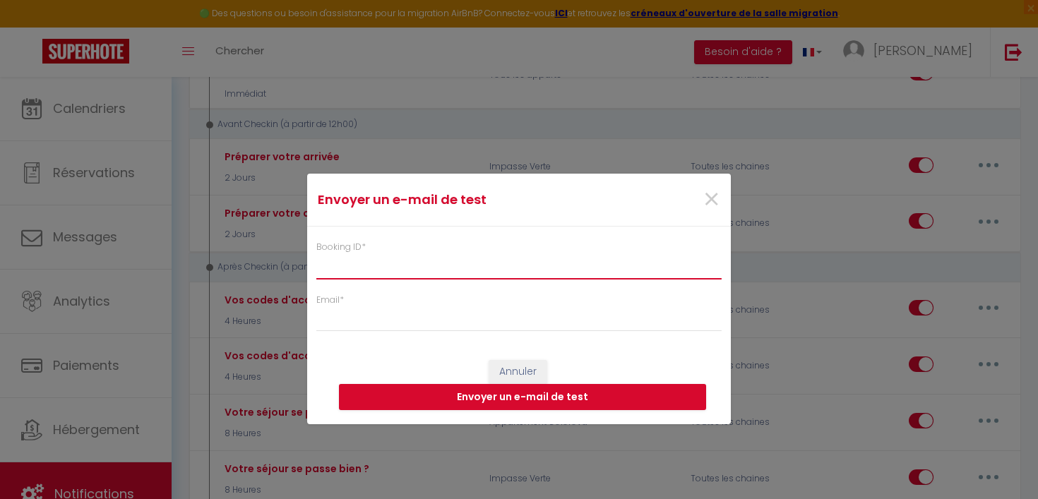
click at [522, 265] on input "Booking ID *" at bounding box center [518, 265] width 405 height 25
paste input "6719001"
type input "6719001"
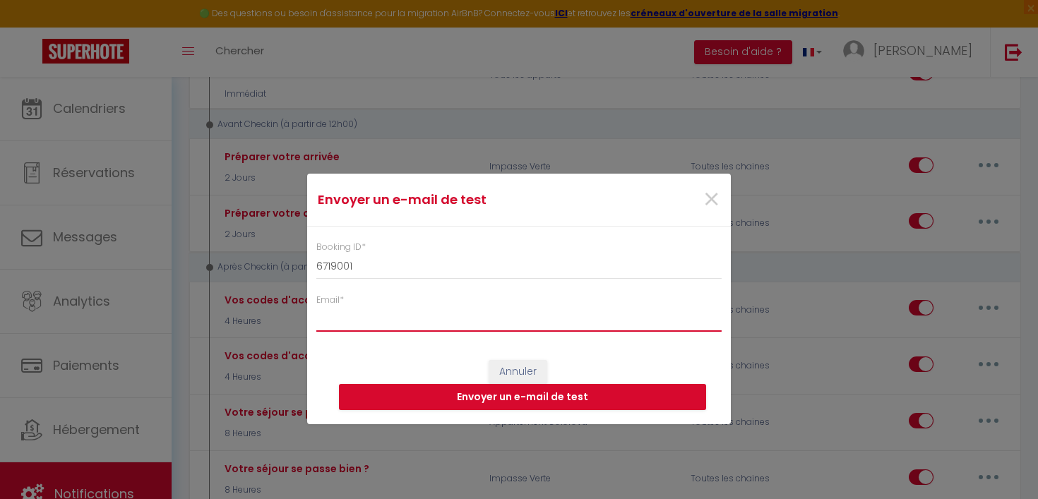
click at [473, 316] on input "Email *" at bounding box center [518, 318] width 405 height 25
type input "[EMAIL_ADDRESS][PERSON_NAME][DOMAIN_NAME]"
click at [484, 404] on button "Envoyer un e-mail de test" at bounding box center [522, 397] width 367 height 27
